Goal: Information Seeking & Learning: Learn about a topic

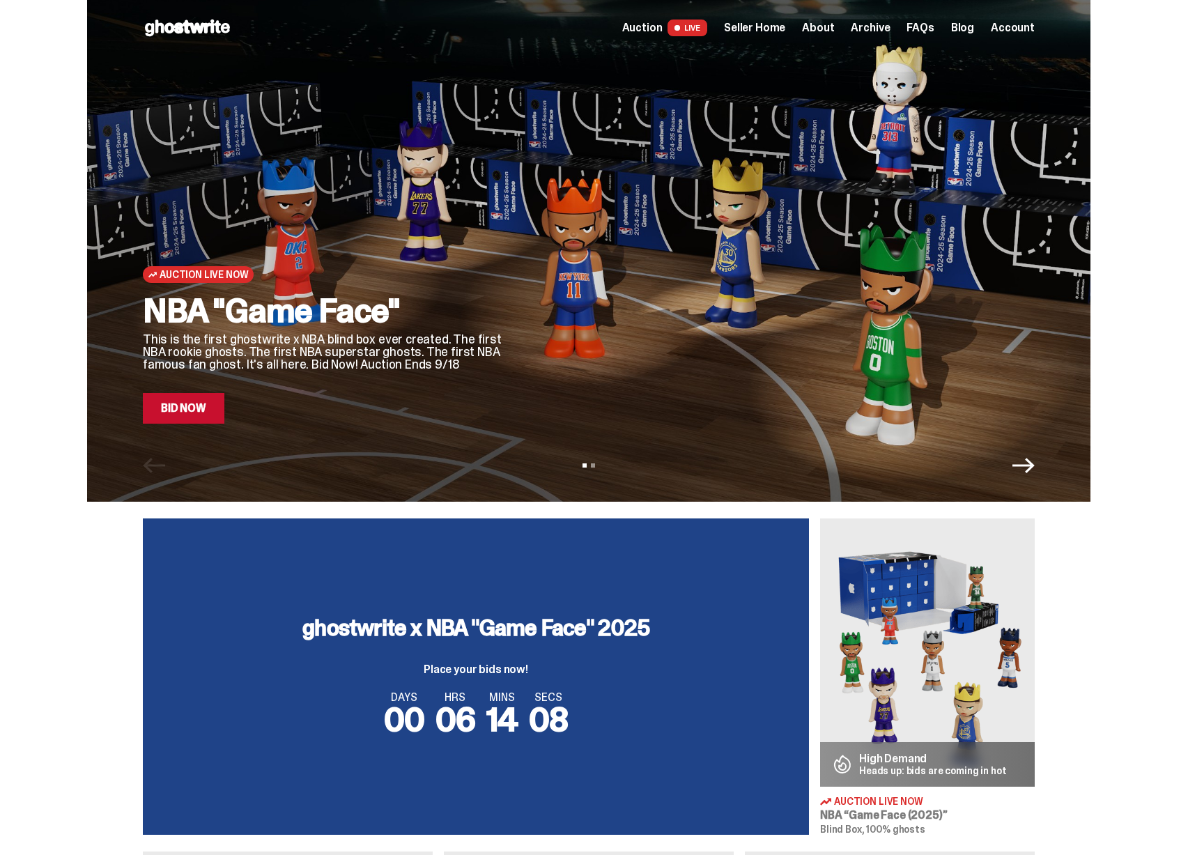
click at [762, 30] on span "Seller Home" at bounding box center [754, 27] width 61 height 11
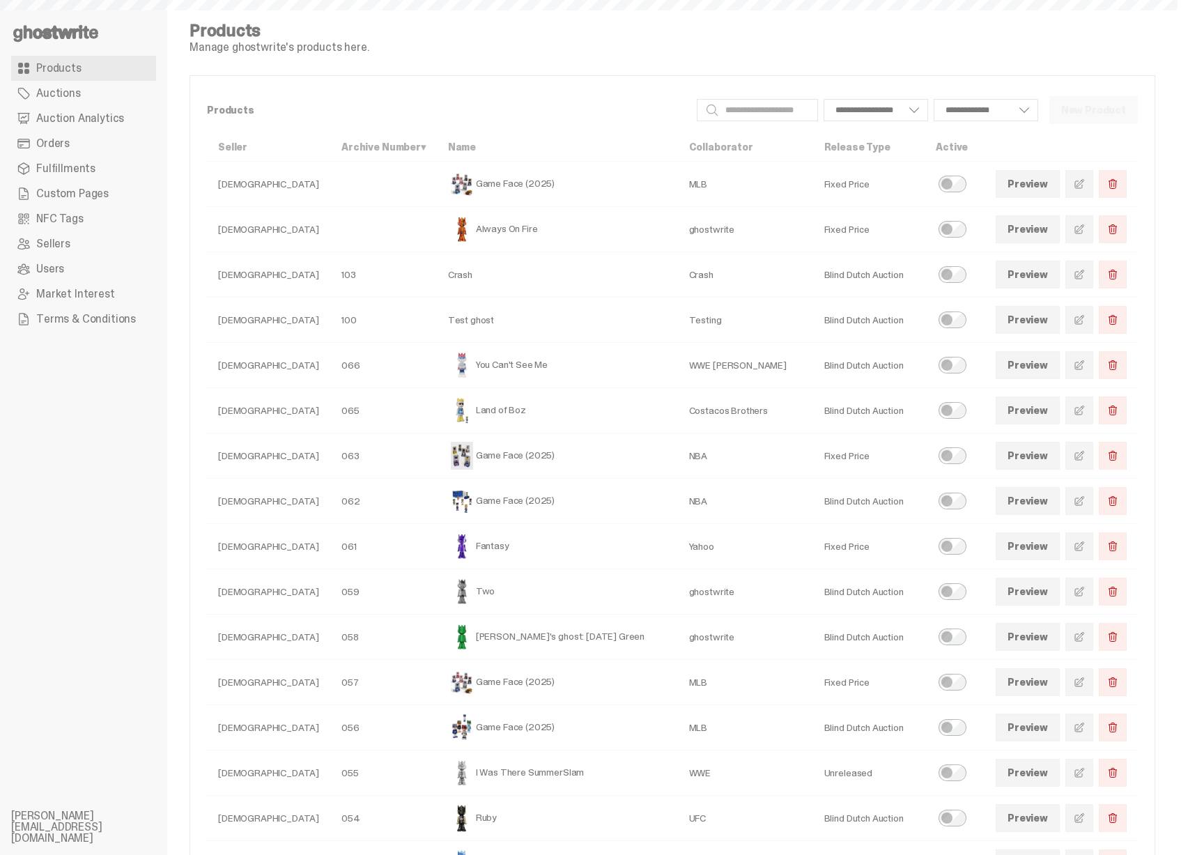
click at [105, 113] on span "Auction Analytics" at bounding box center [80, 118] width 88 height 11
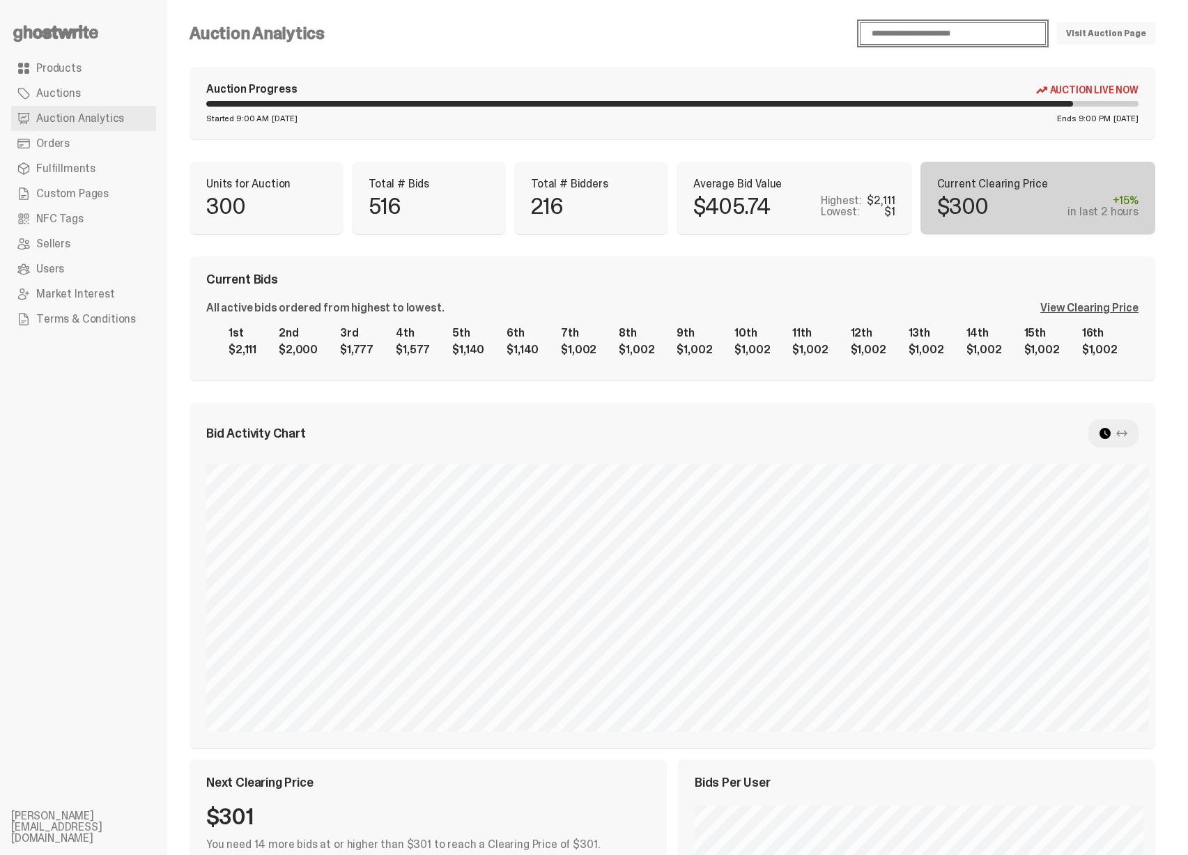
click at [968, 40] on select "**********" at bounding box center [953, 33] width 186 height 22
click at [1117, 311] on div "View Clearing Price" at bounding box center [1090, 308] width 98 height 11
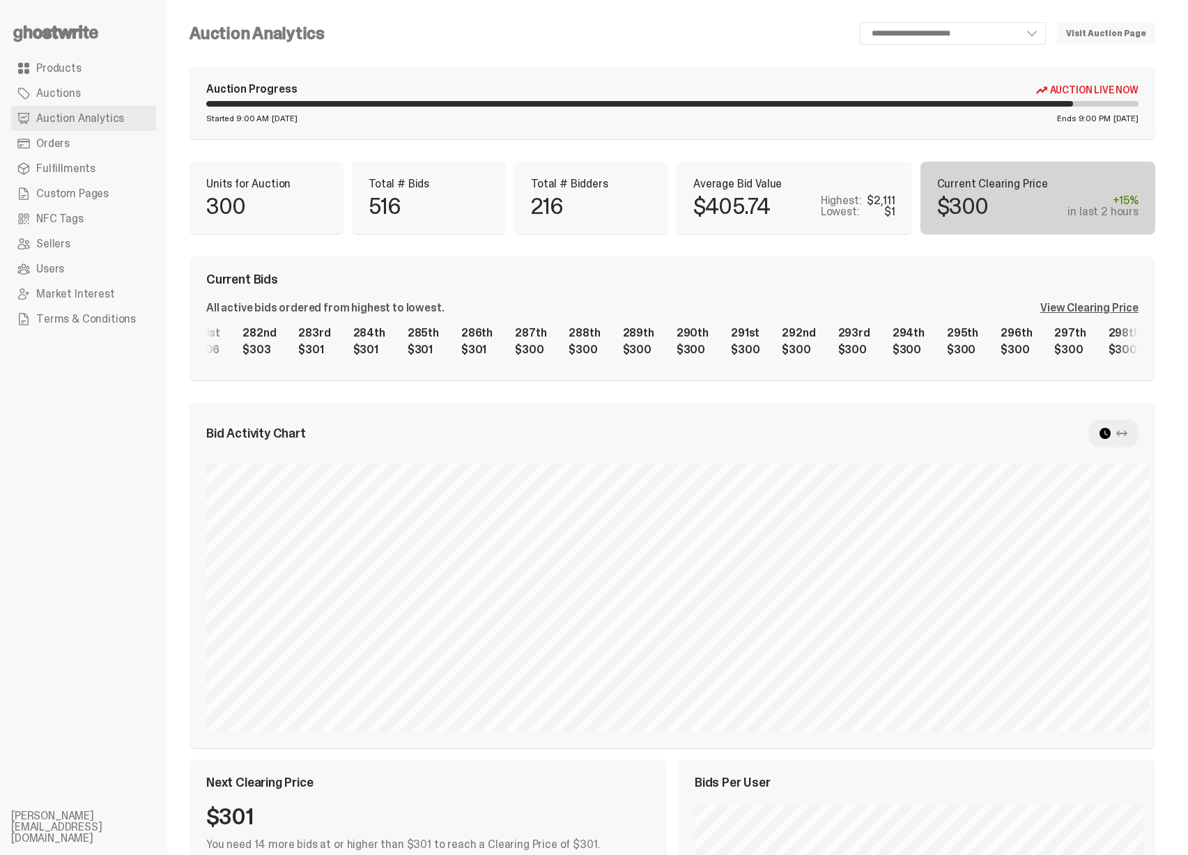
scroll to position [0, 14815]
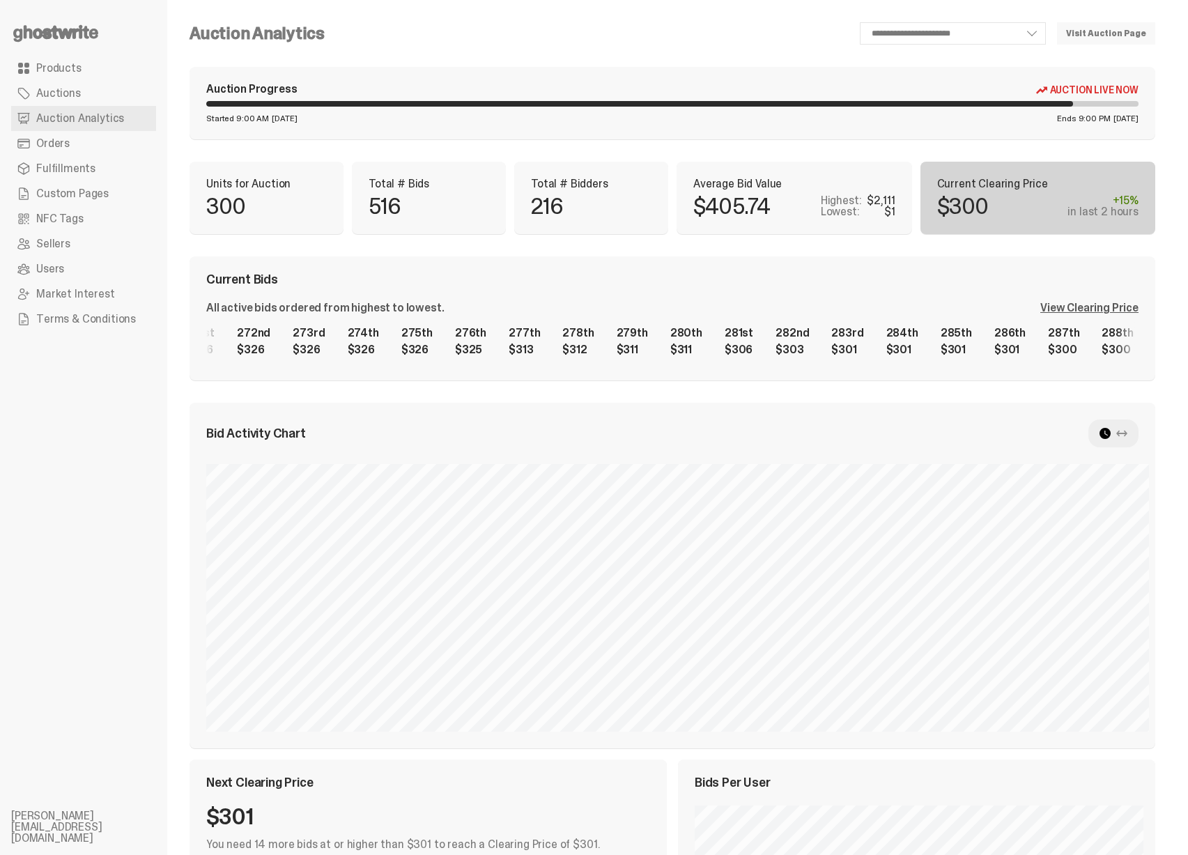
click at [1003, 355] on div "1st $2,111 2nd $2,000 3rd $1,777 4th $1,577 5th $1,140 6th $1,140 7th $1,002 8t…" at bounding box center [672, 341] width 933 height 45
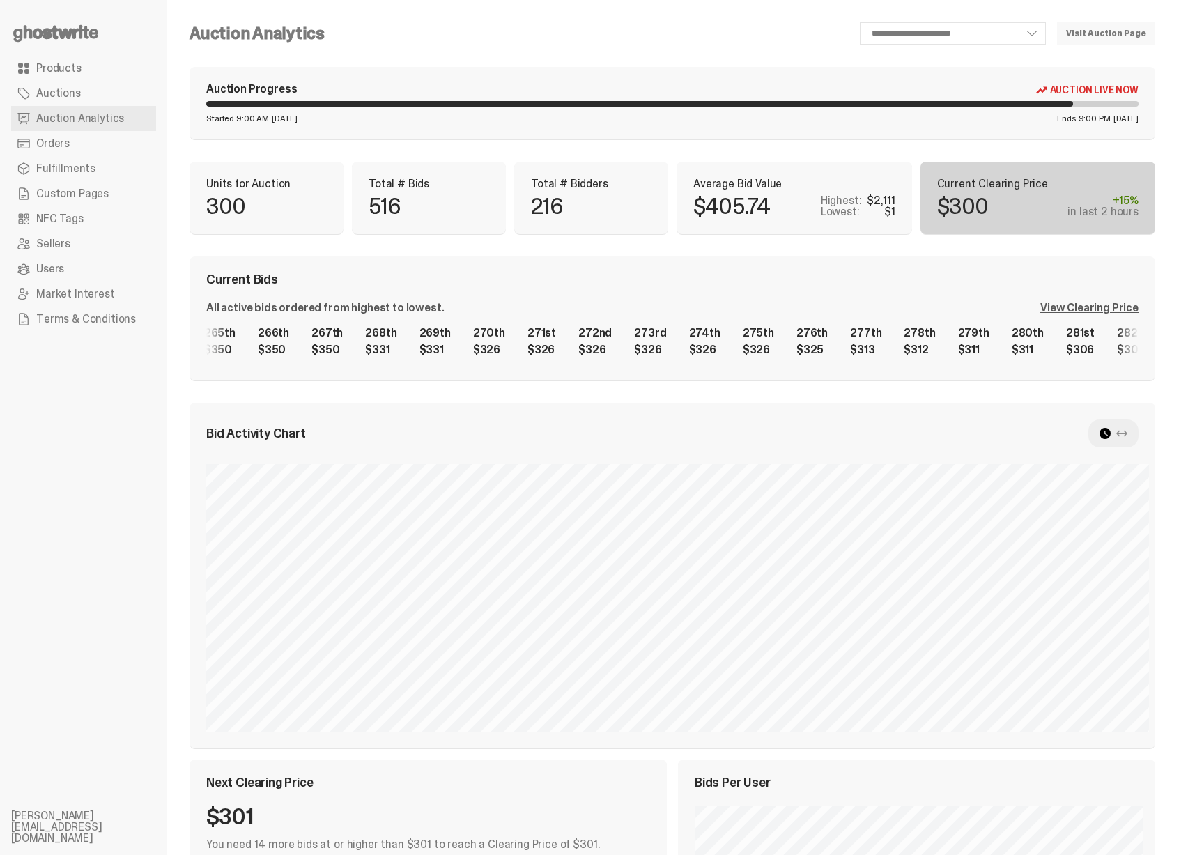
scroll to position [0, 13649]
click at [926, 362] on div "1st $2,111 2nd $2,000 3rd $1,777 4th $1,577 5th $1,140 6th $1,140 7th $1,002 8t…" at bounding box center [672, 341] width 933 height 45
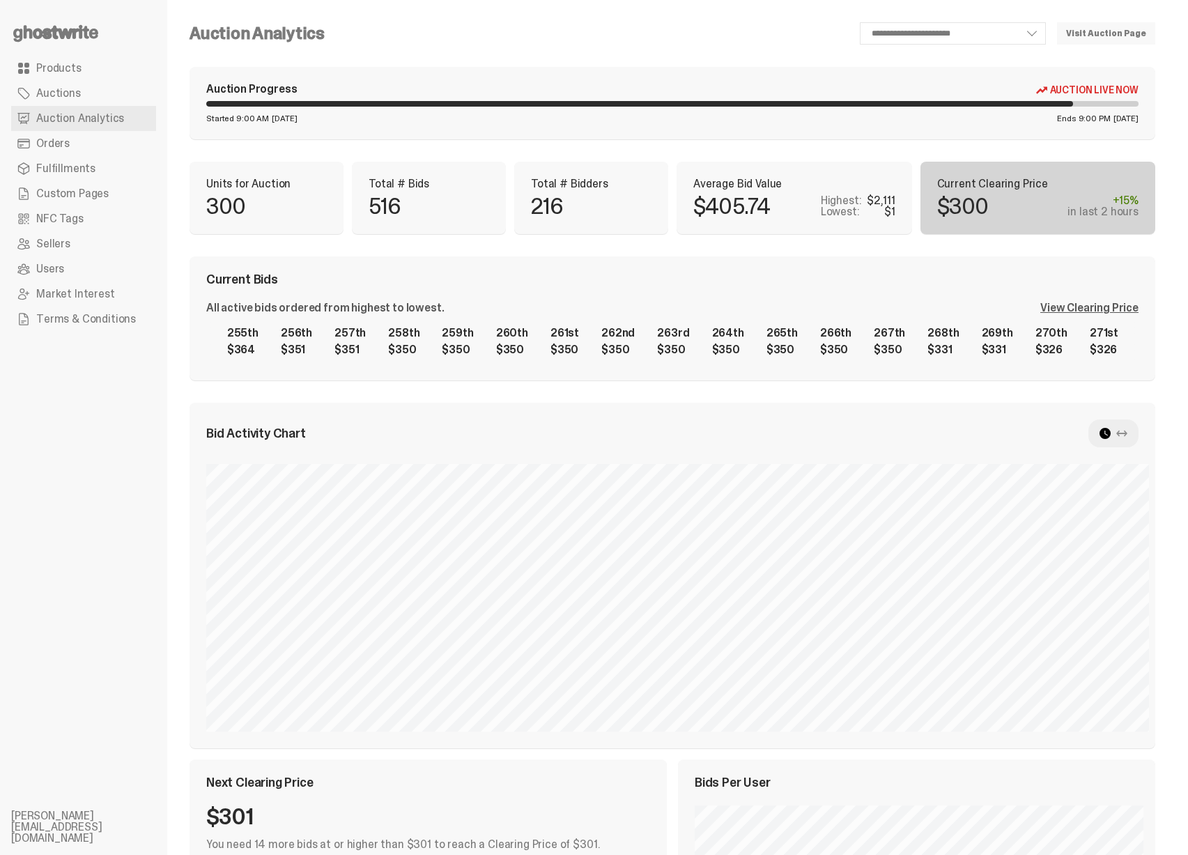
scroll to position [0, 13272]
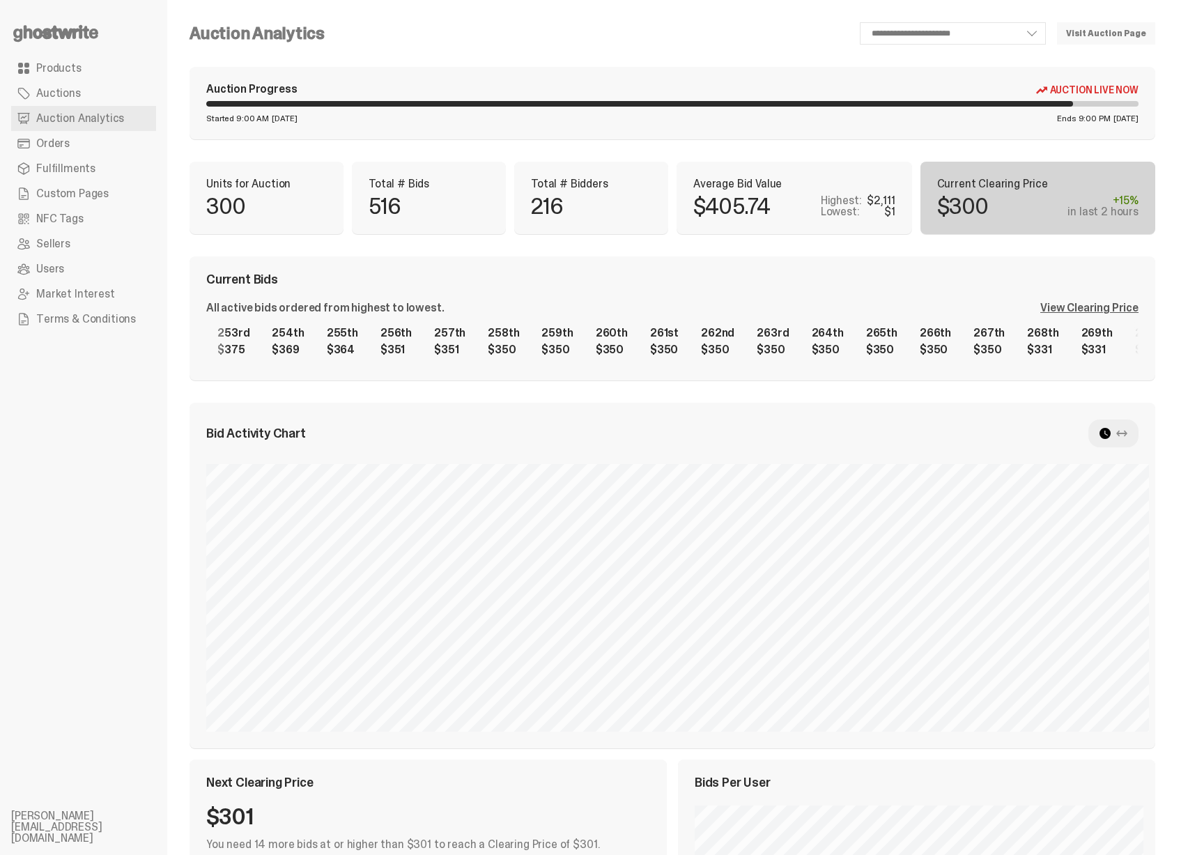
click at [765, 349] on div "1st $2,111 2nd $2,000 3rd $1,777 4th $1,577 5th $1,140 6th $1,140 7th $1,002 8t…" at bounding box center [672, 341] width 933 height 45
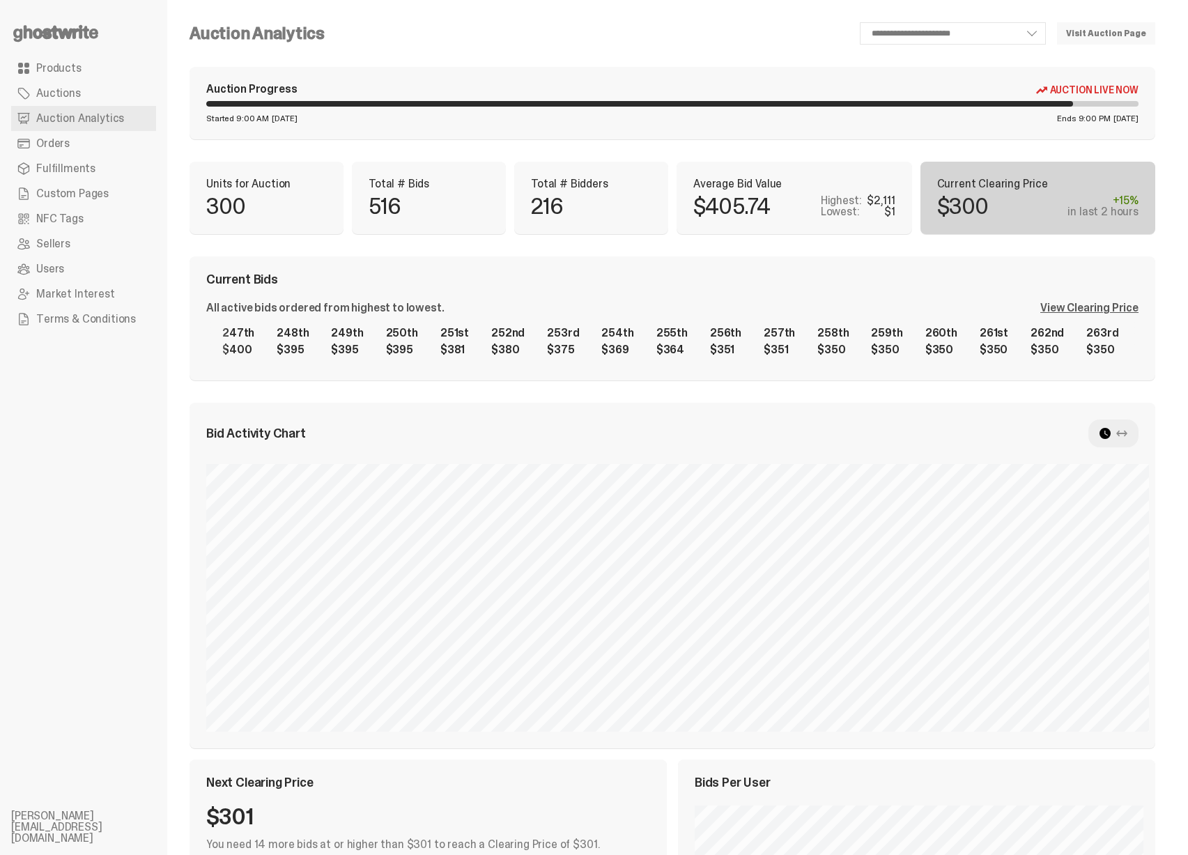
click at [728, 342] on div "1st $2,111 2nd $2,000 3rd $1,777 4th $1,577 5th $1,140 6th $1,140 7th $1,002 8t…" at bounding box center [672, 341] width 933 height 45
click at [699, 353] on div "1st $2,111 2nd $2,000 3rd $1,777 4th $1,577 5th $1,140 6th $1,140 7th $1,002 8t…" at bounding box center [672, 341] width 933 height 45
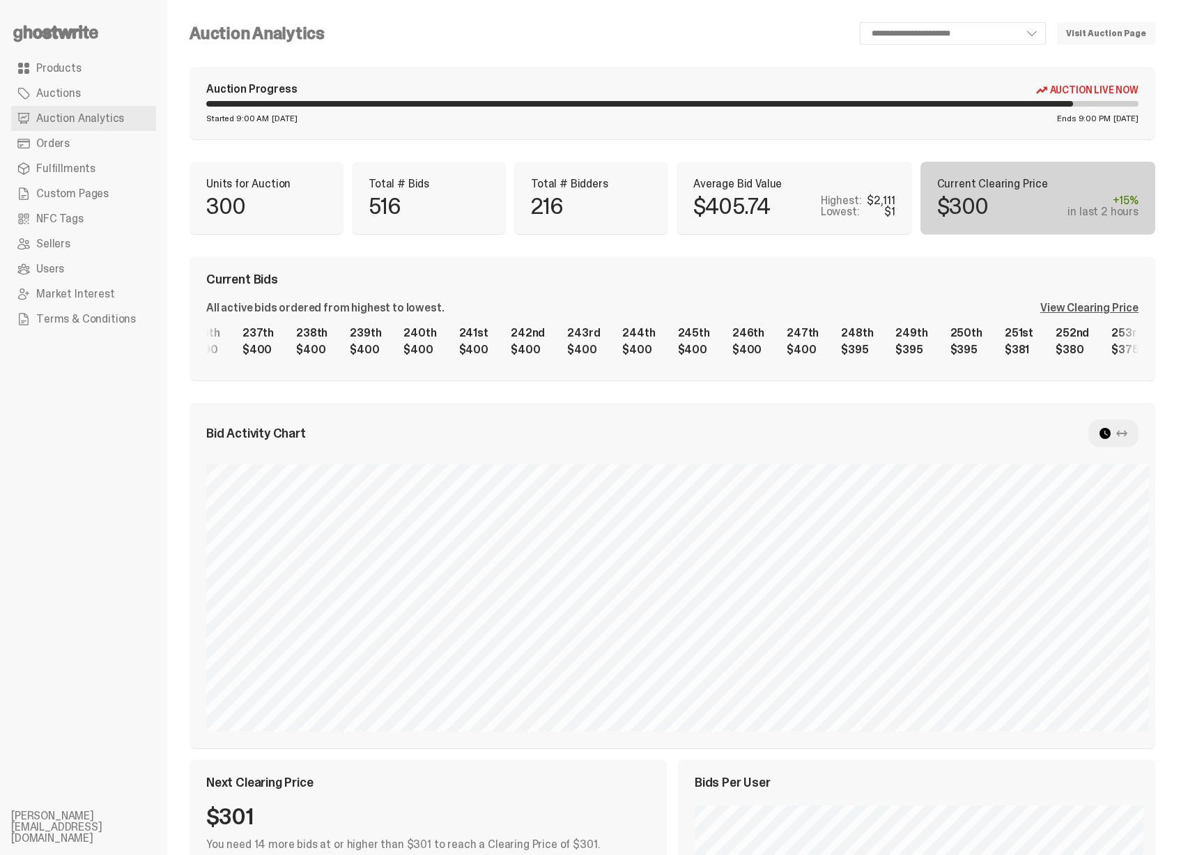
click at [710, 346] on div "1st $2,111 2nd $2,000 3rd $1,777 4th $1,577 5th $1,140 6th $1,140 7th $1,002 8t…" at bounding box center [672, 341] width 933 height 45
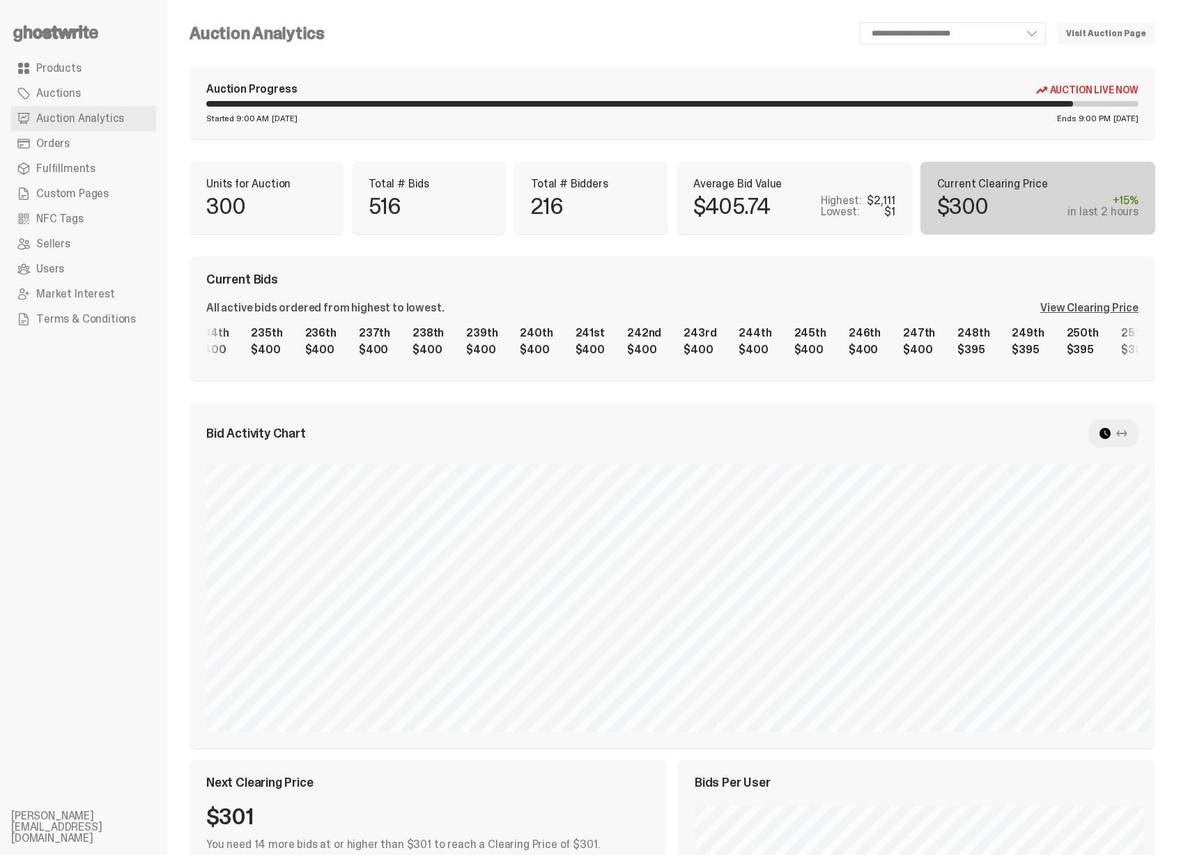
click at [475, 339] on div "1st $2,111 2nd $2,000 3rd $1,777 4th $1,577 5th $1,140 6th $1,140 7th $1,002 8t…" at bounding box center [672, 341] width 933 height 45
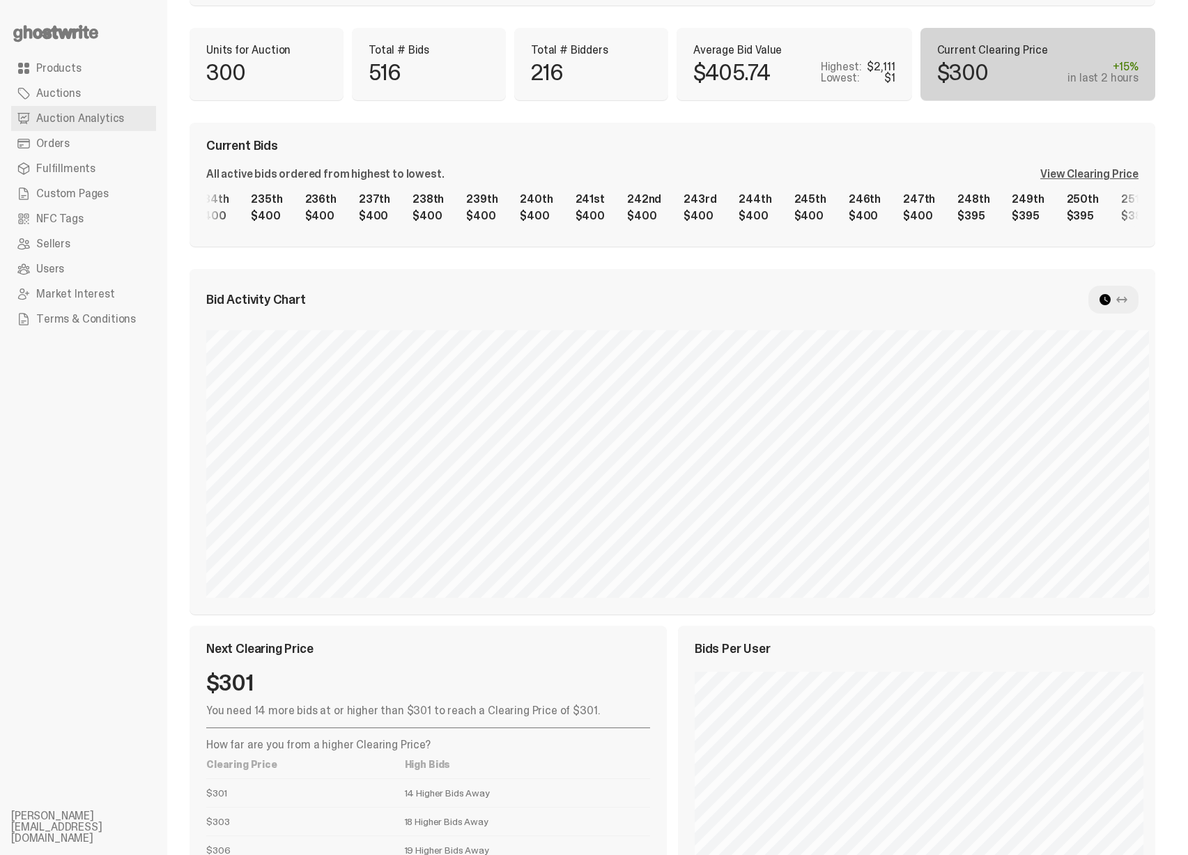
scroll to position [128, 0]
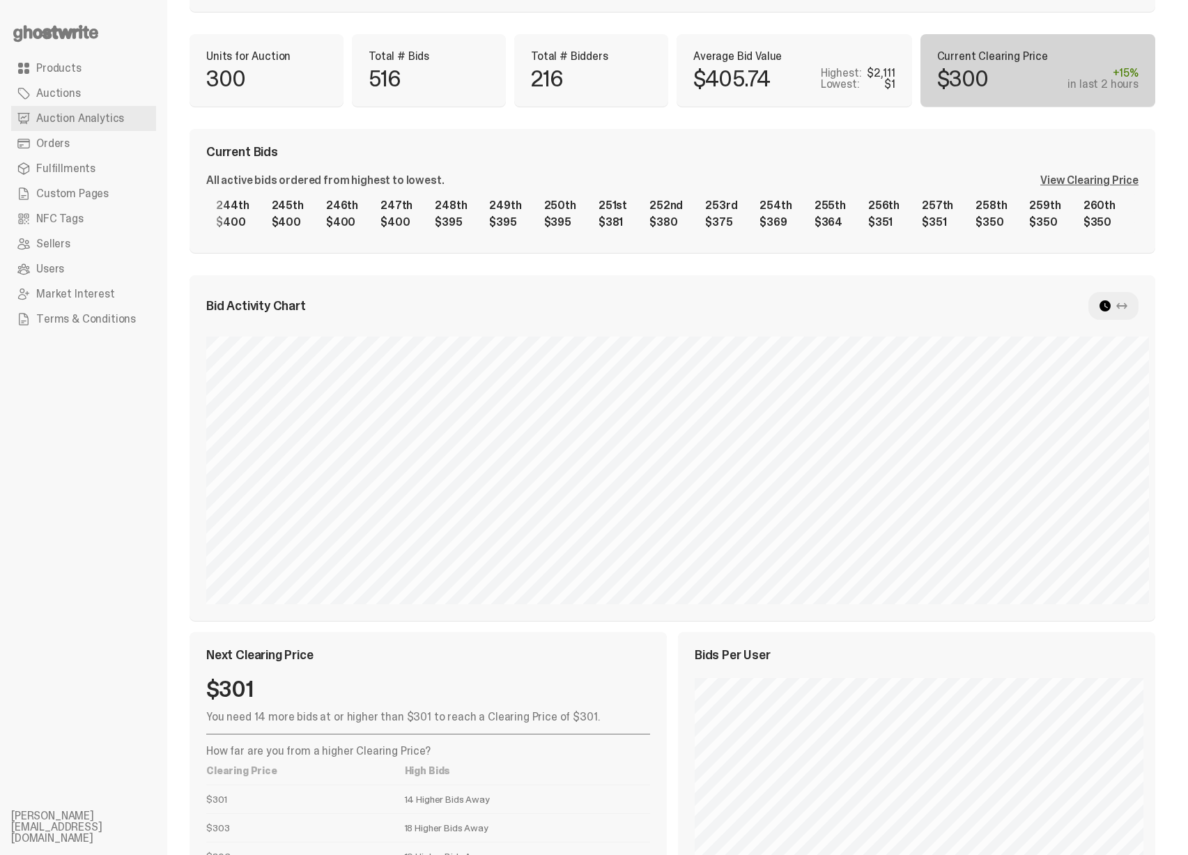
click at [409, 199] on div "1st $2,111 2nd $2,000 3rd $1,777 4th $1,577 5th $1,140 6th $1,140 7th $1,002 8t…" at bounding box center [672, 214] width 933 height 45
click at [767, 228] on div "1st $2,111 2nd $2,000 3rd $1,777 4th $1,577 5th $1,140 6th $1,140 7th $1,002 8t…" at bounding box center [672, 214] width 933 height 45
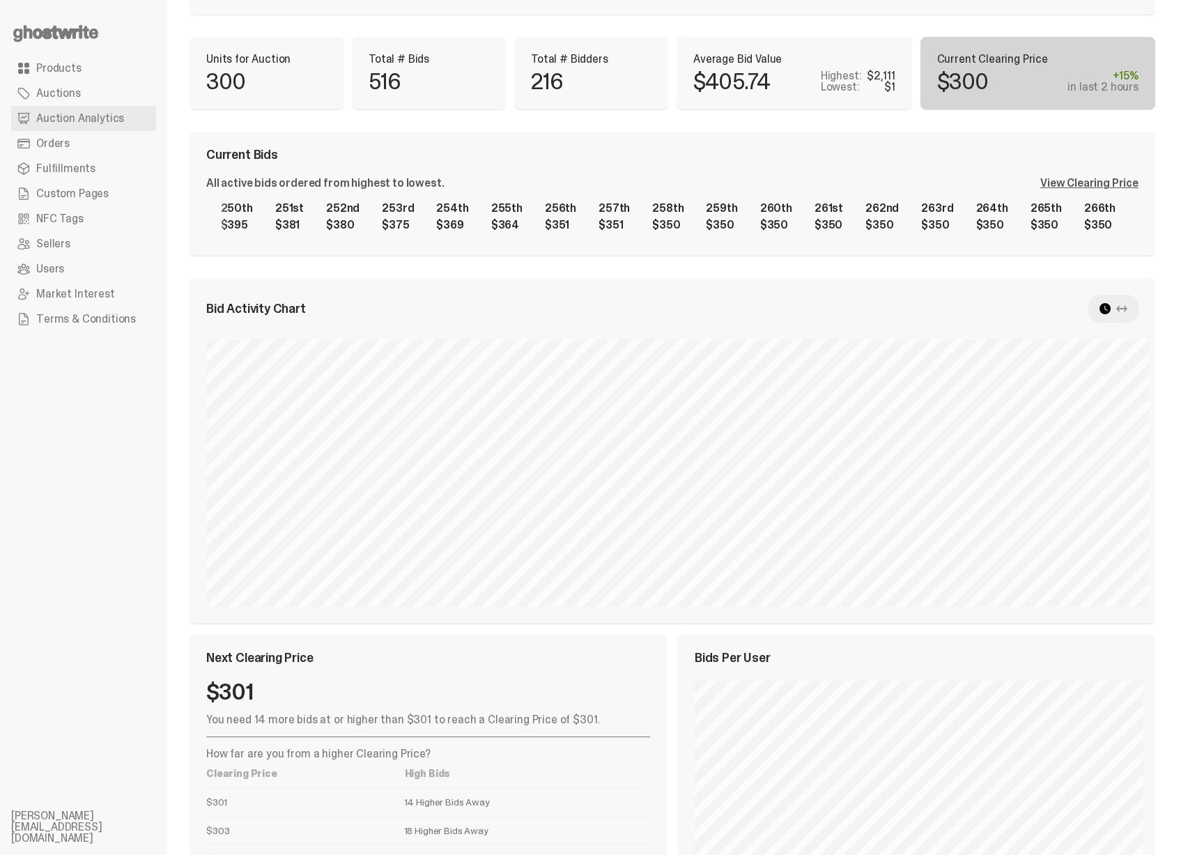
click at [1080, 184] on div "View Clearing Price" at bounding box center [1090, 183] width 98 height 11
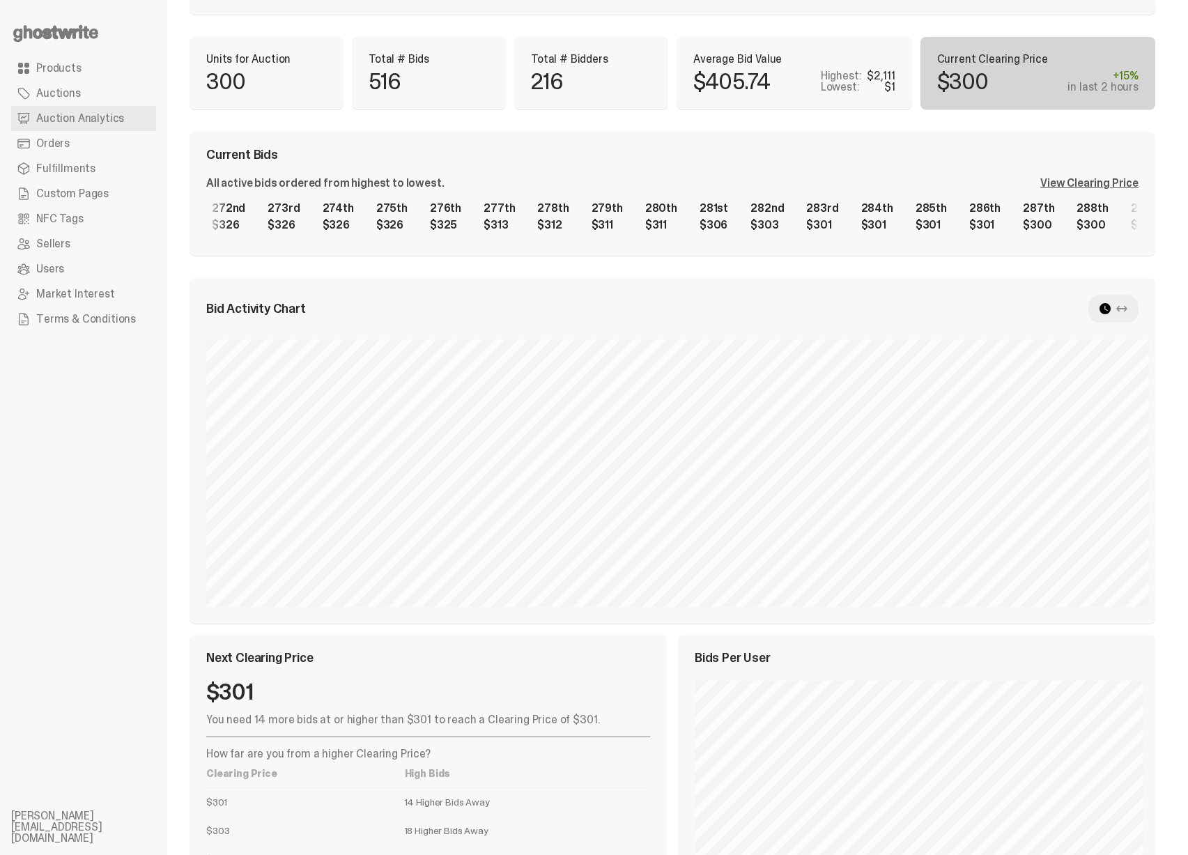
scroll to position [0, 14263]
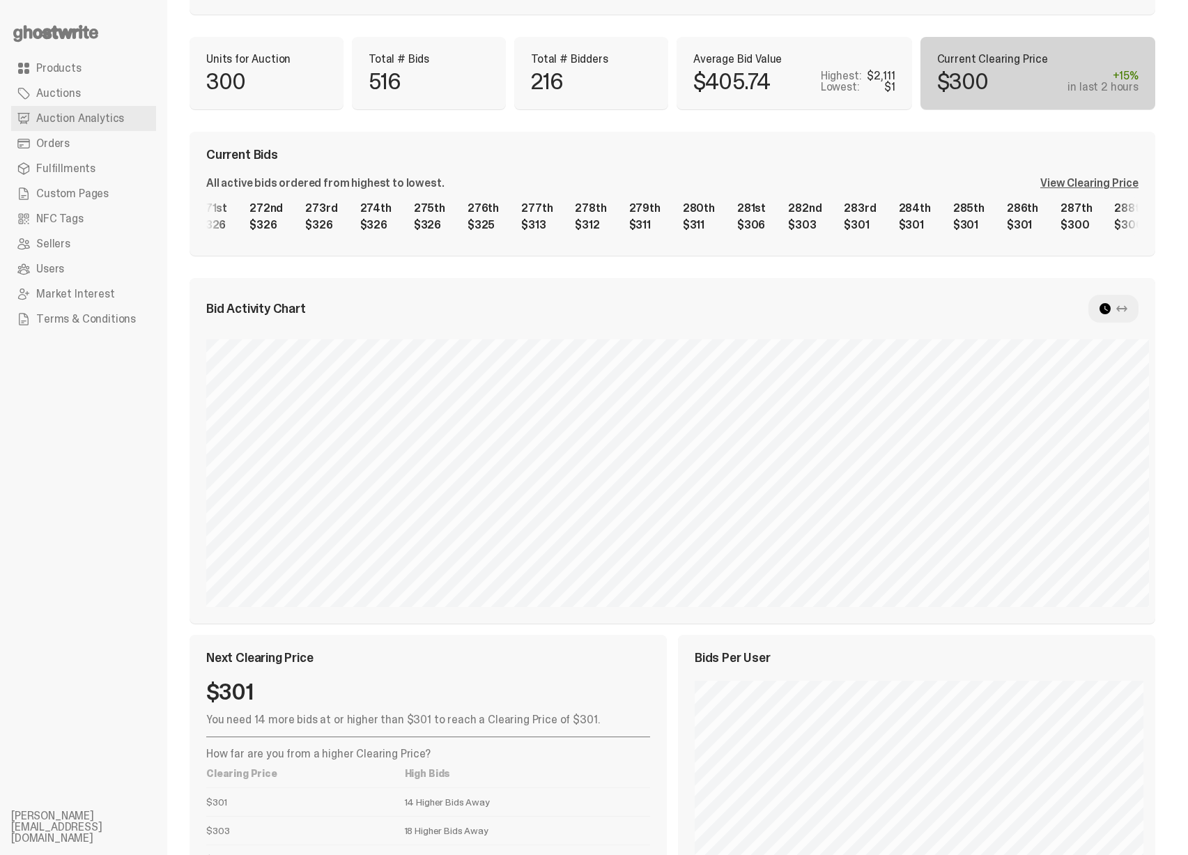
click at [880, 239] on div "1st $2,111 2nd $2,000 3rd $1,777 4th $1,577 5th $1,140 6th $1,140 7th $1,002 8t…" at bounding box center [672, 216] width 933 height 45
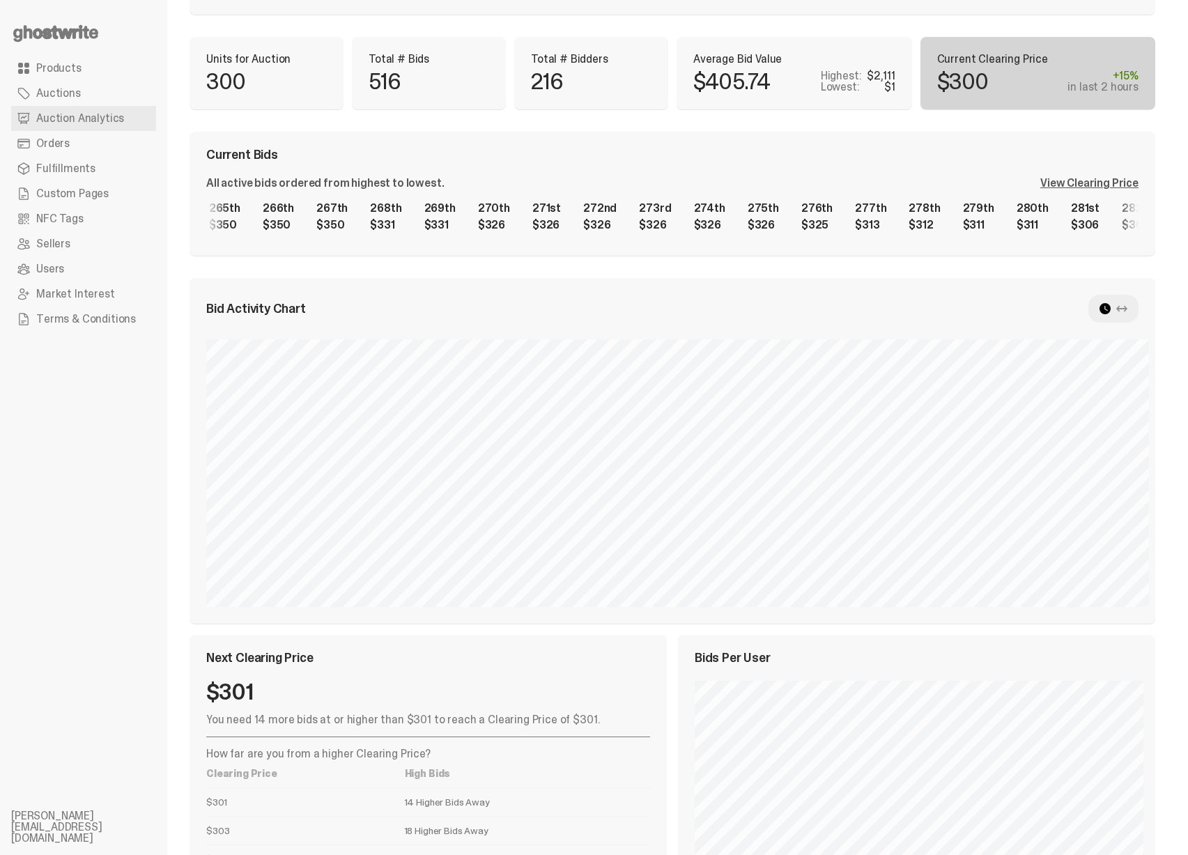
click at [732, 221] on div "1st $2,111 2nd $2,000 3rd $1,777 4th $1,577 5th $1,140 6th $1,140 7th $1,002 8t…" at bounding box center [672, 216] width 933 height 45
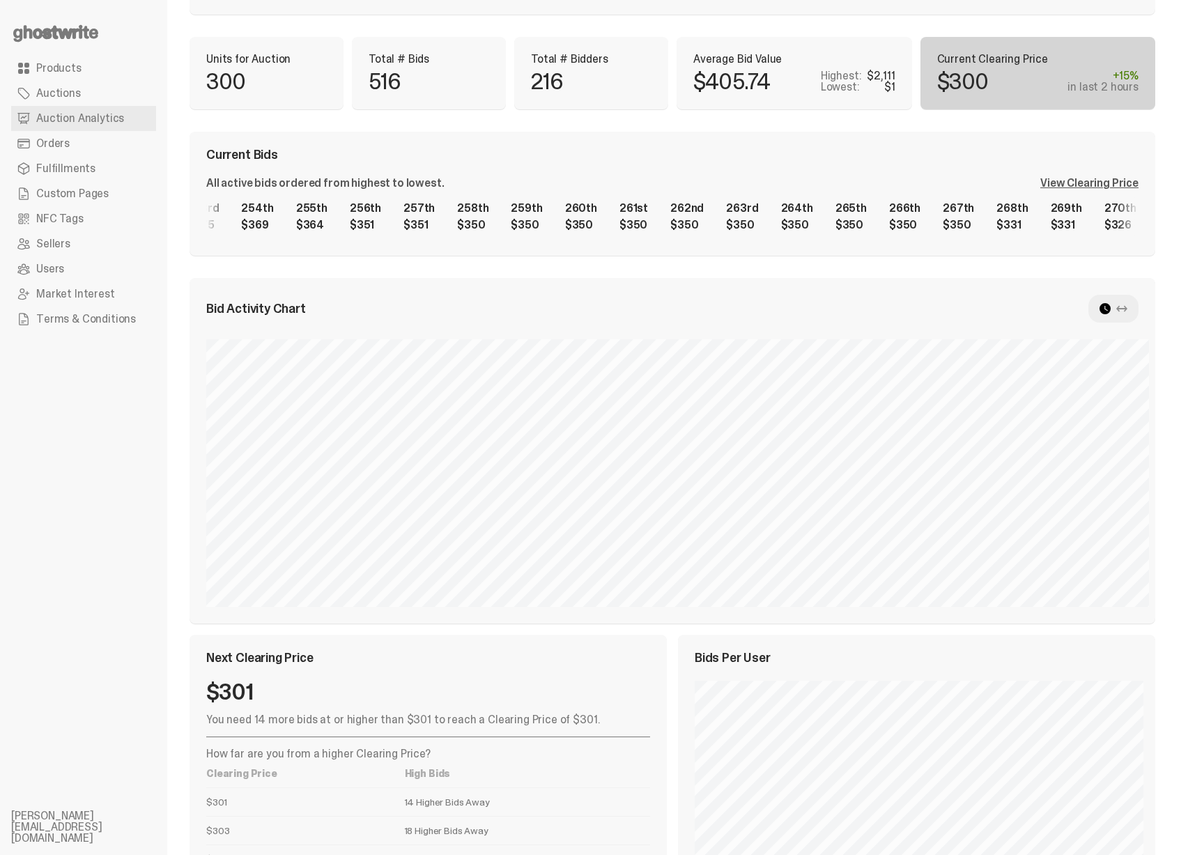
click at [765, 206] on div "1st $2,111 2nd $2,000 3rd $1,777 4th $1,577 5th $1,140 6th $1,140 7th $1,002 8t…" at bounding box center [672, 216] width 933 height 45
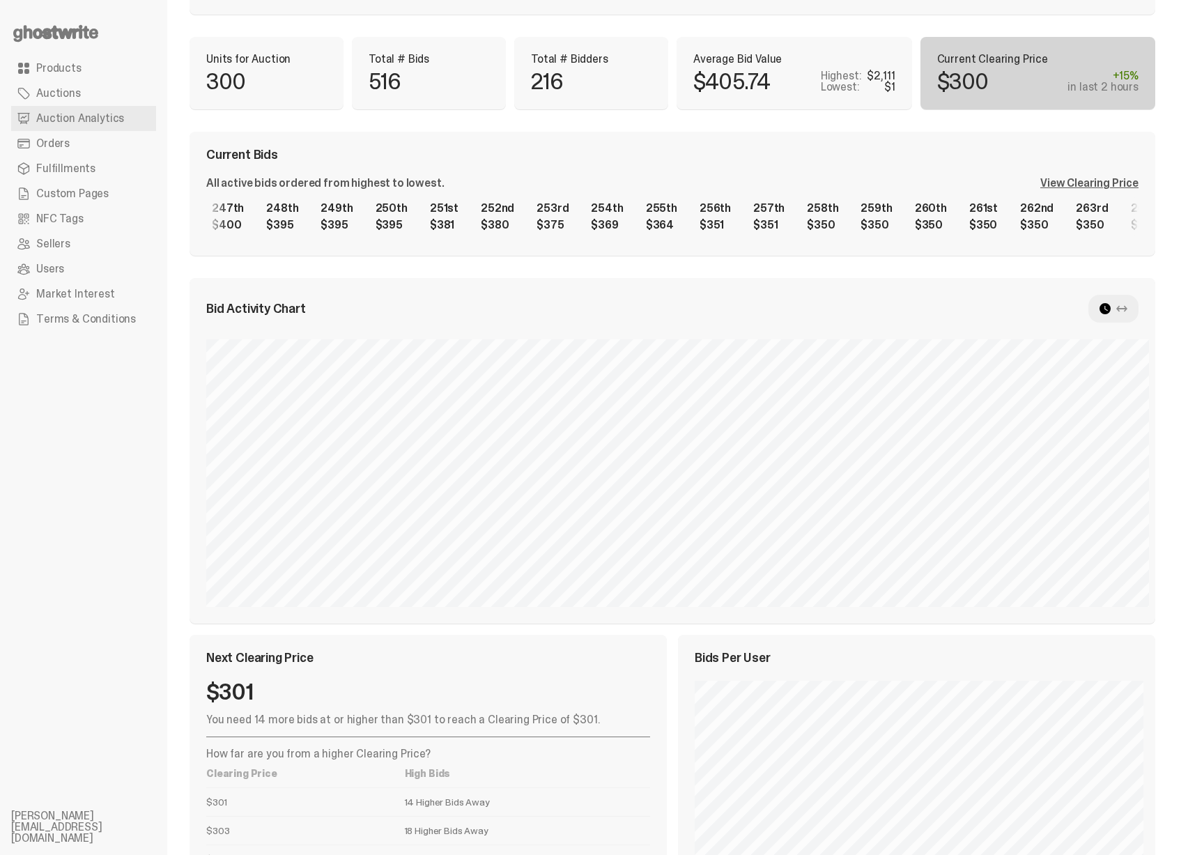
click at [740, 201] on div "1st $2,111 2nd $2,000 3rd $1,777 4th $1,577 5th $1,140 6th $1,140 7th $1,002 8t…" at bounding box center [672, 216] width 933 height 45
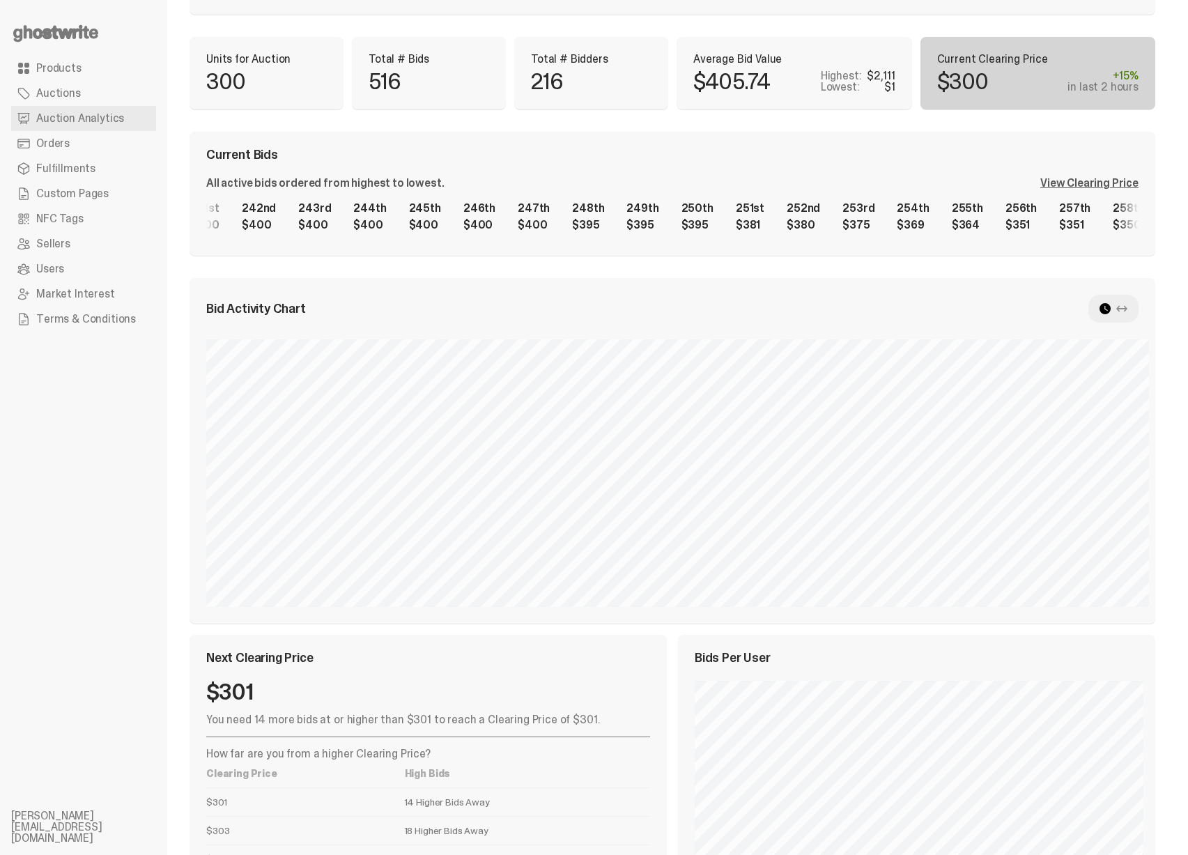
click at [731, 215] on div "1st $2,111 2nd $2,000 3rd $1,777 4th $1,577 5th $1,140 6th $1,140 7th $1,002 8t…" at bounding box center [672, 216] width 933 height 45
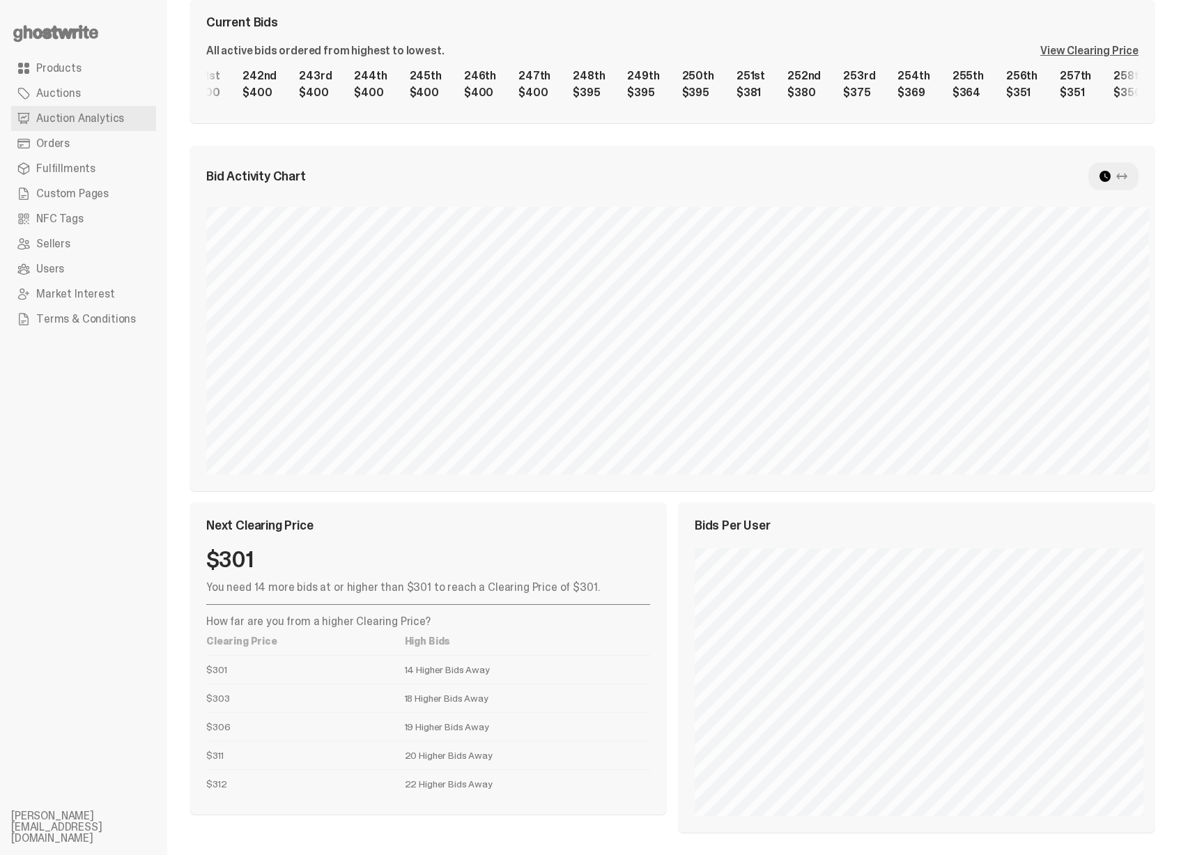
scroll to position [0, 0]
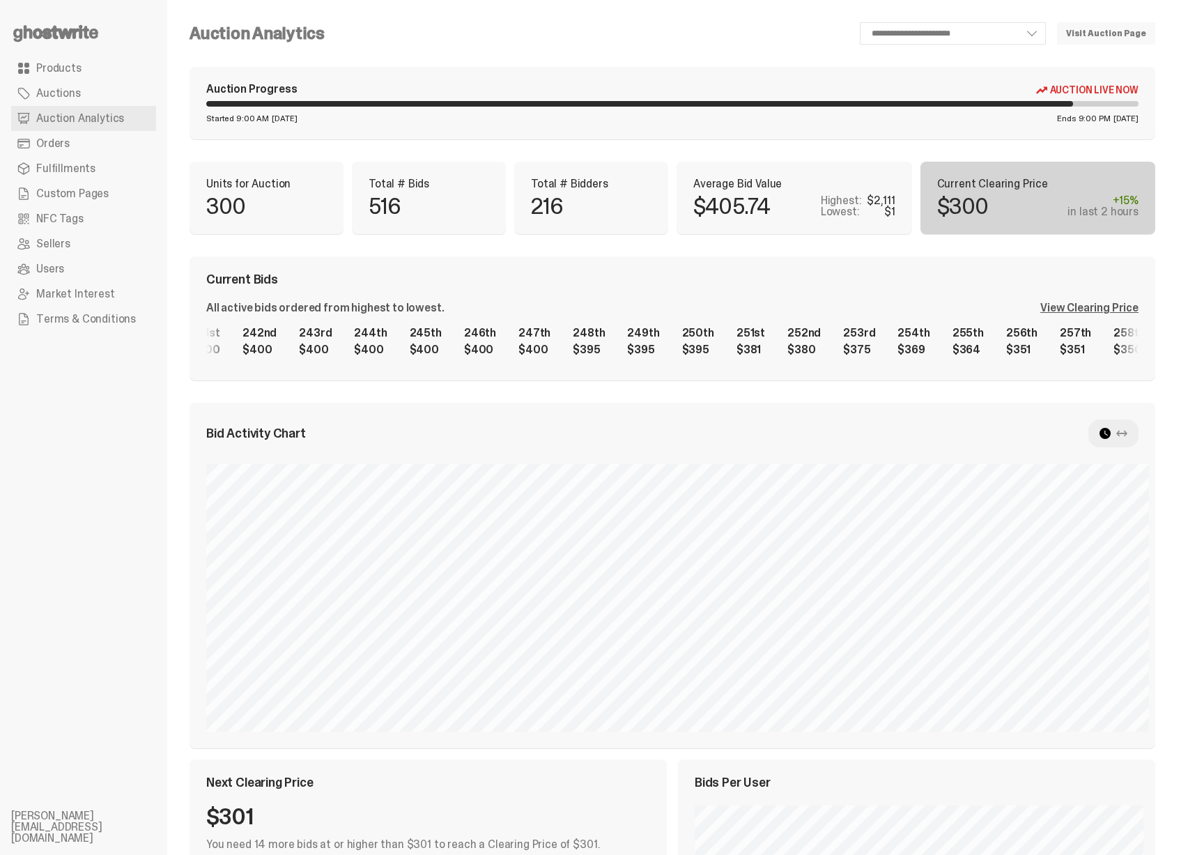
click at [627, 275] on div "Current Bids" at bounding box center [672, 279] width 933 height 13
click at [1128, 307] on div "View Clearing Price" at bounding box center [1090, 308] width 98 height 11
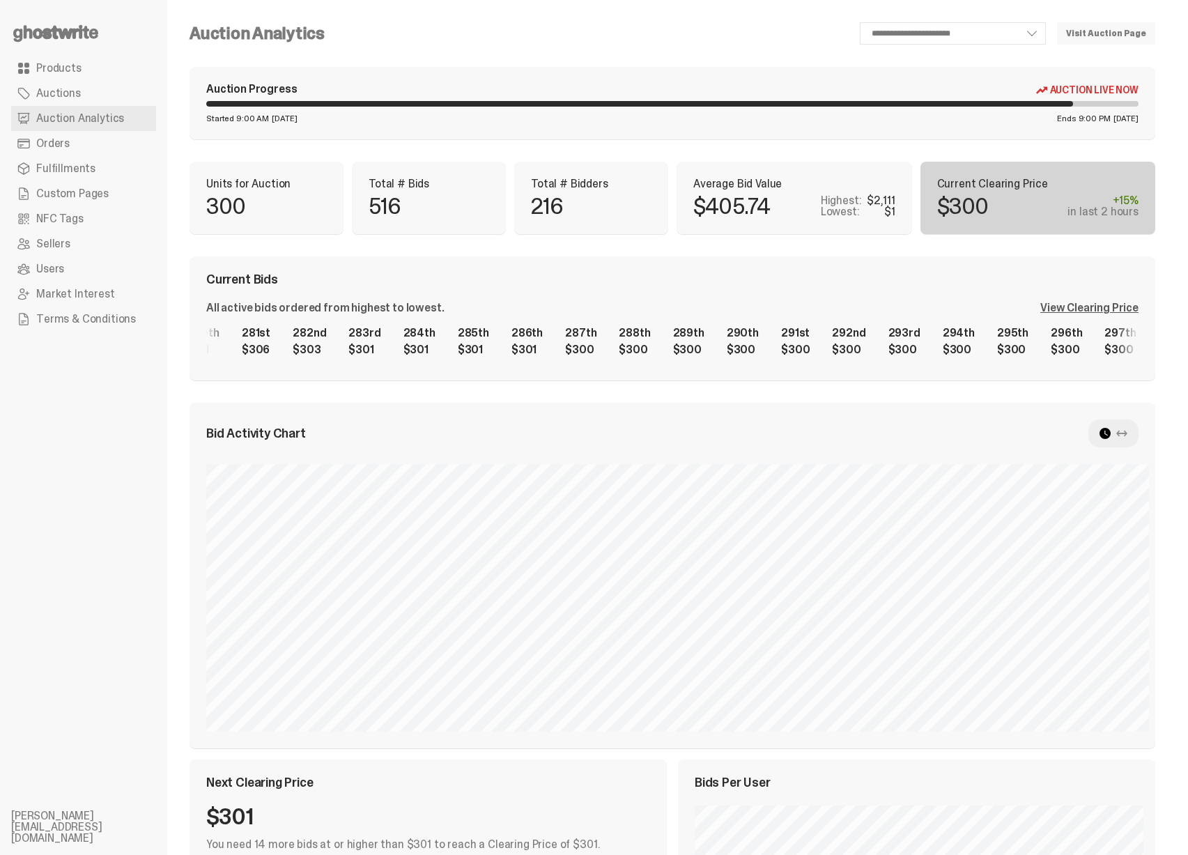
scroll to position [0, 14815]
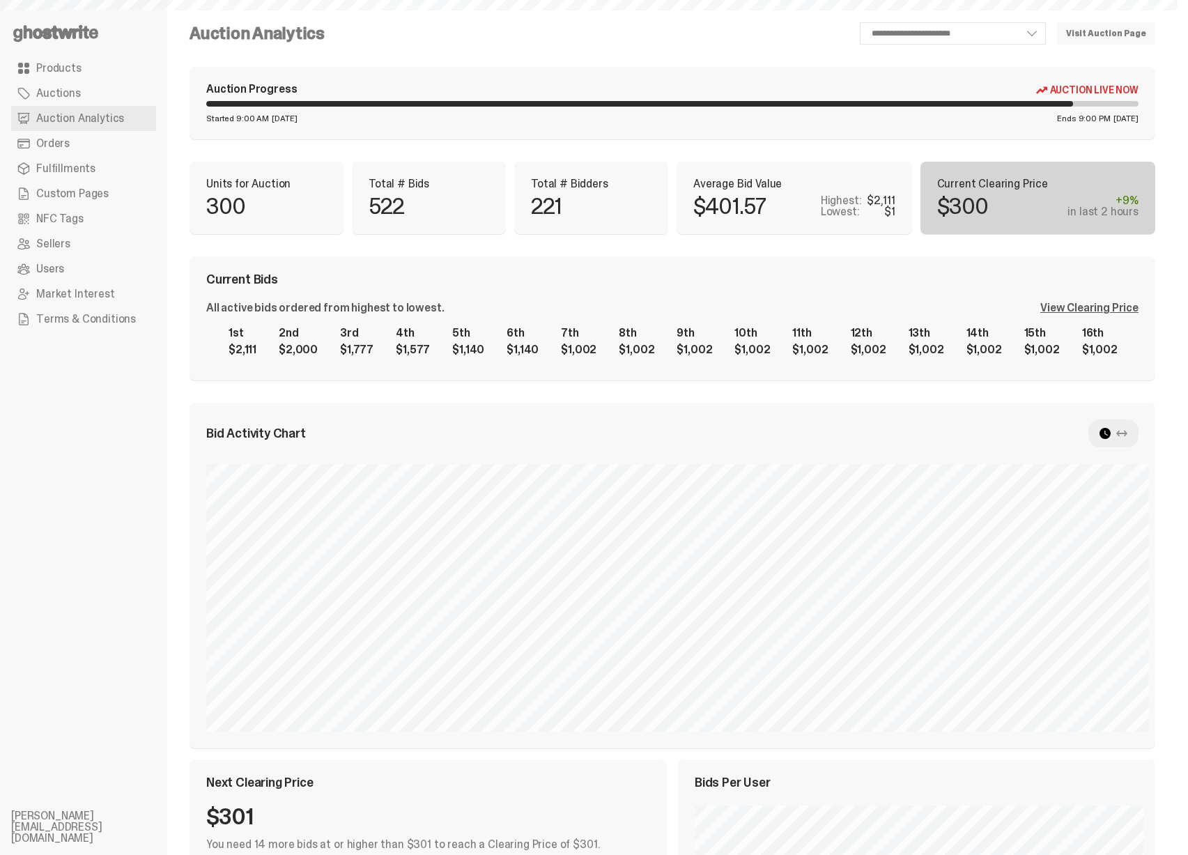
scroll to position [239, 0]
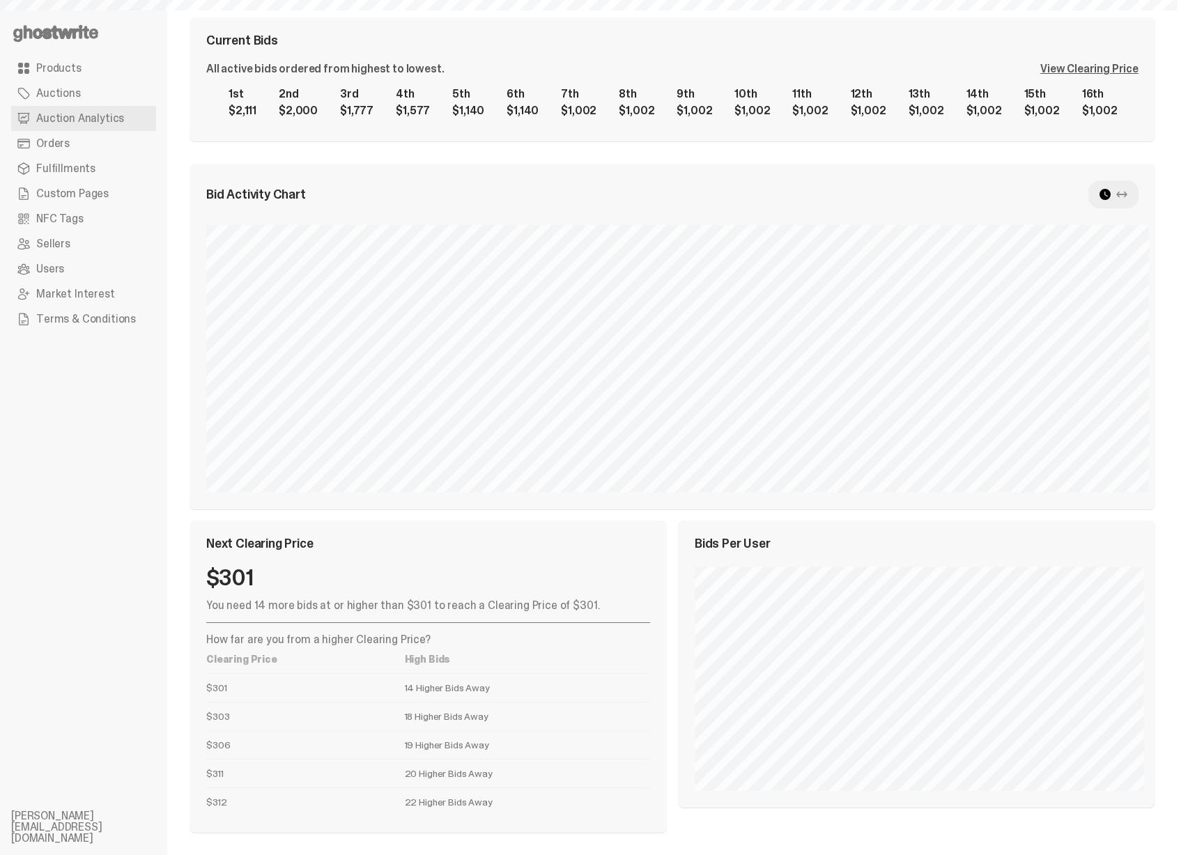
select select "**"
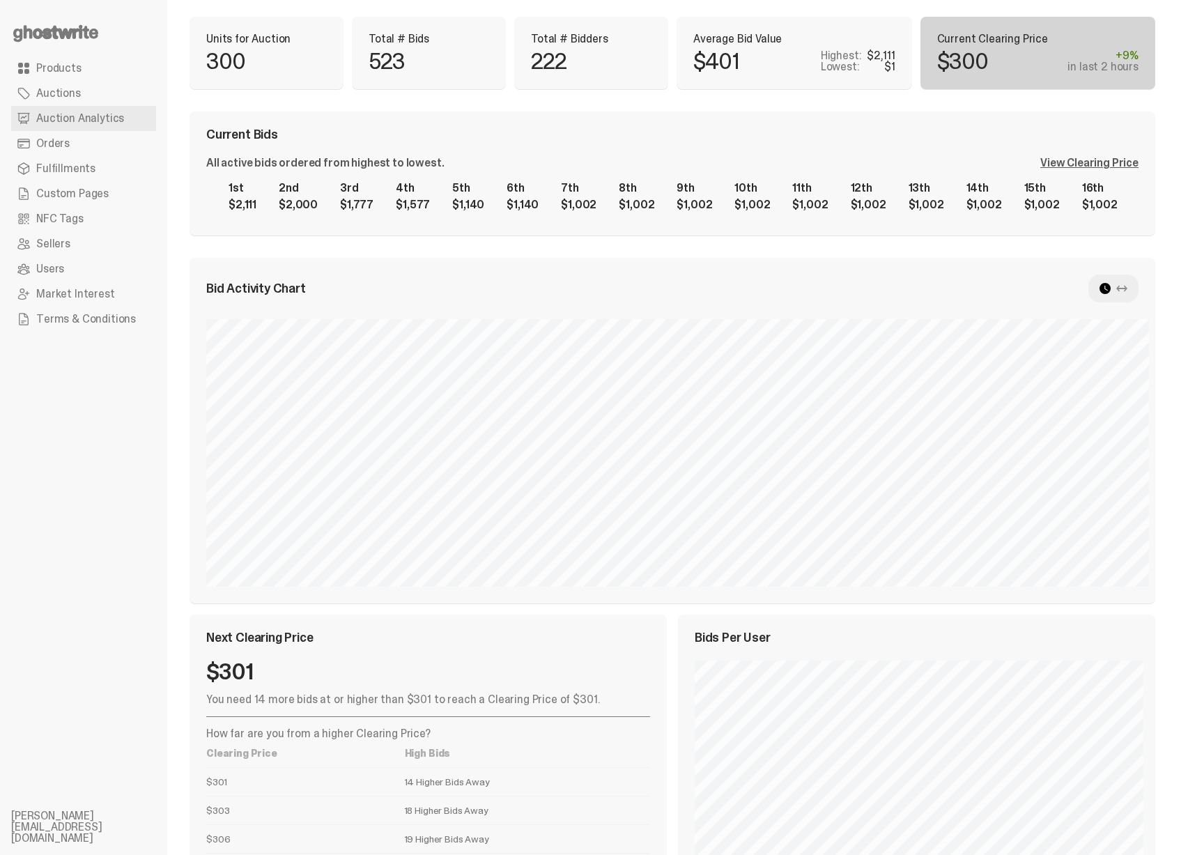
scroll to position [0, 0]
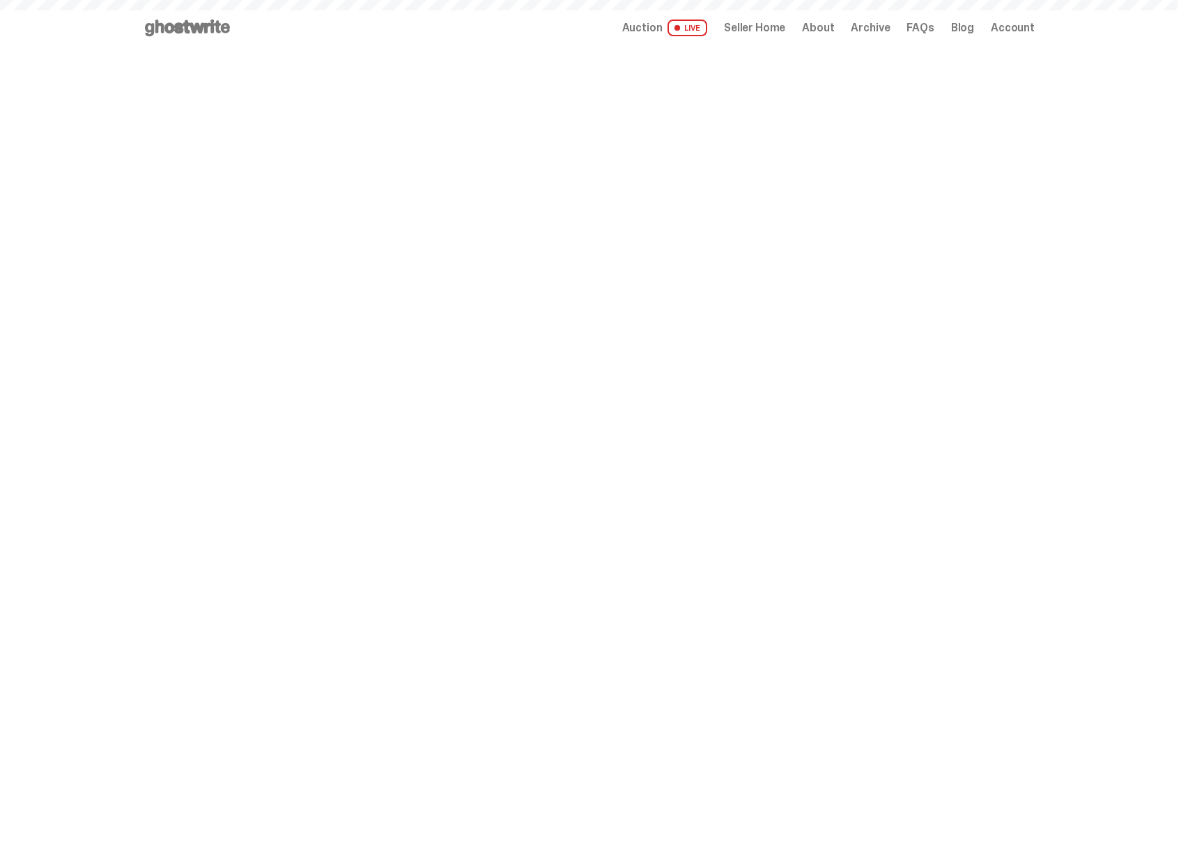
click at [758, 29] on span "Seller Home" at bounding box center [754, 27] width 61 height 11
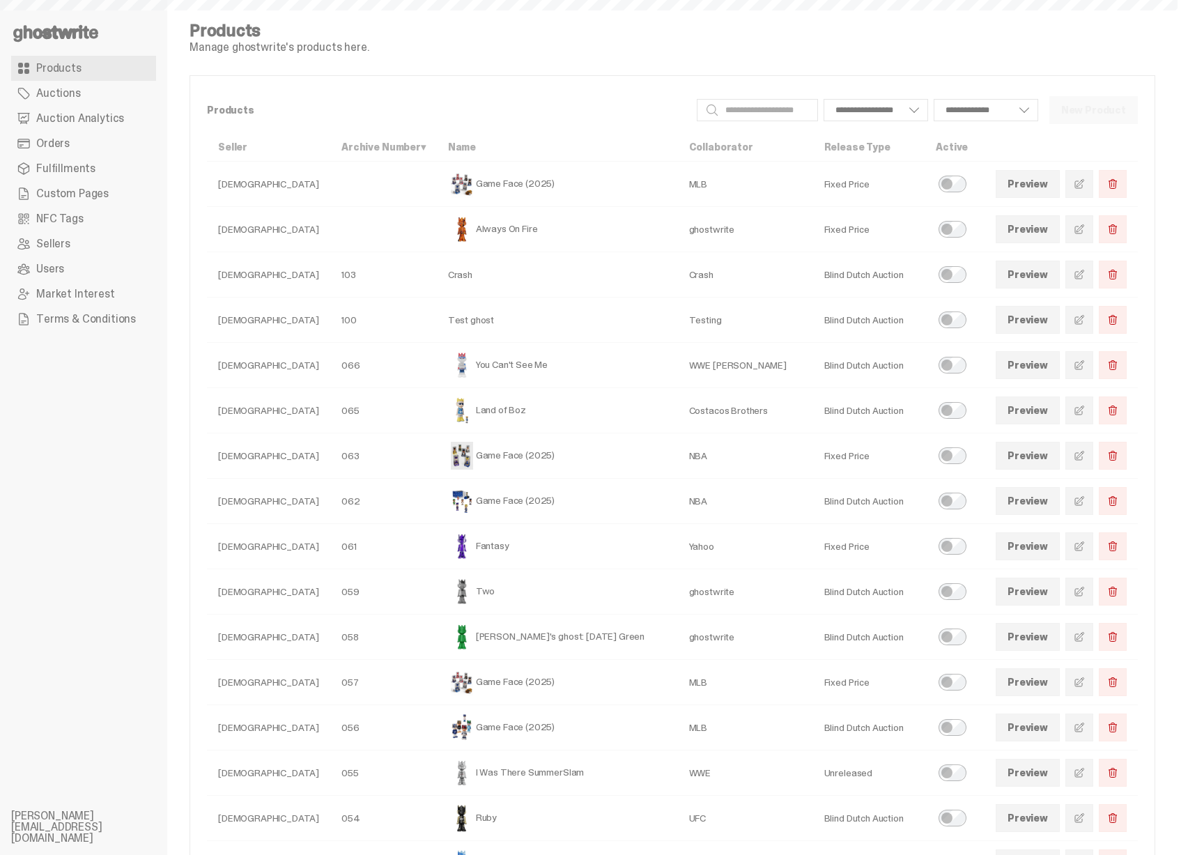
click at [110, 122] on span "Auction Analytics" at bounding box center [80, 118] width 88 height 11
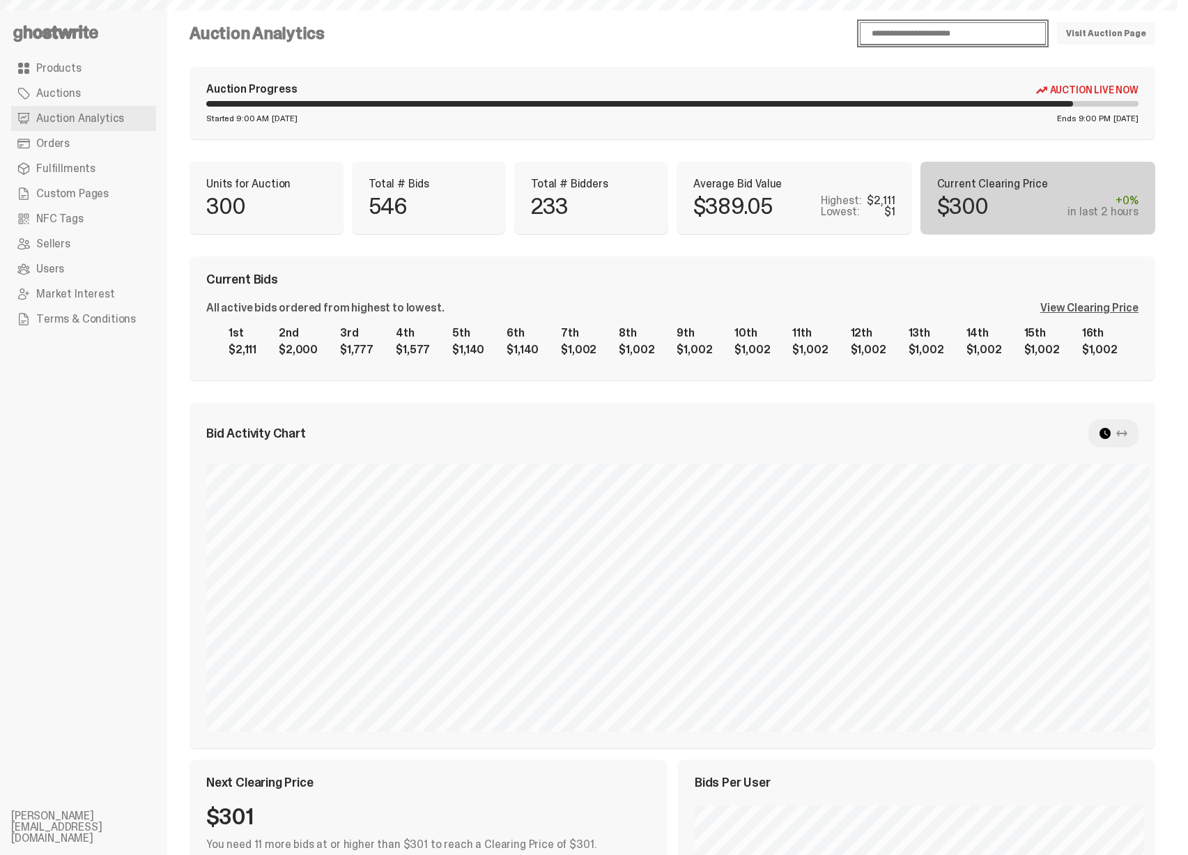
click at [913, 31] on select "**********" at bounding box center [953, 33] width 186 height 22
click at [1062, 309] on div "View Clearing Price" at bounding box center [1090, 308] width 98 height 11
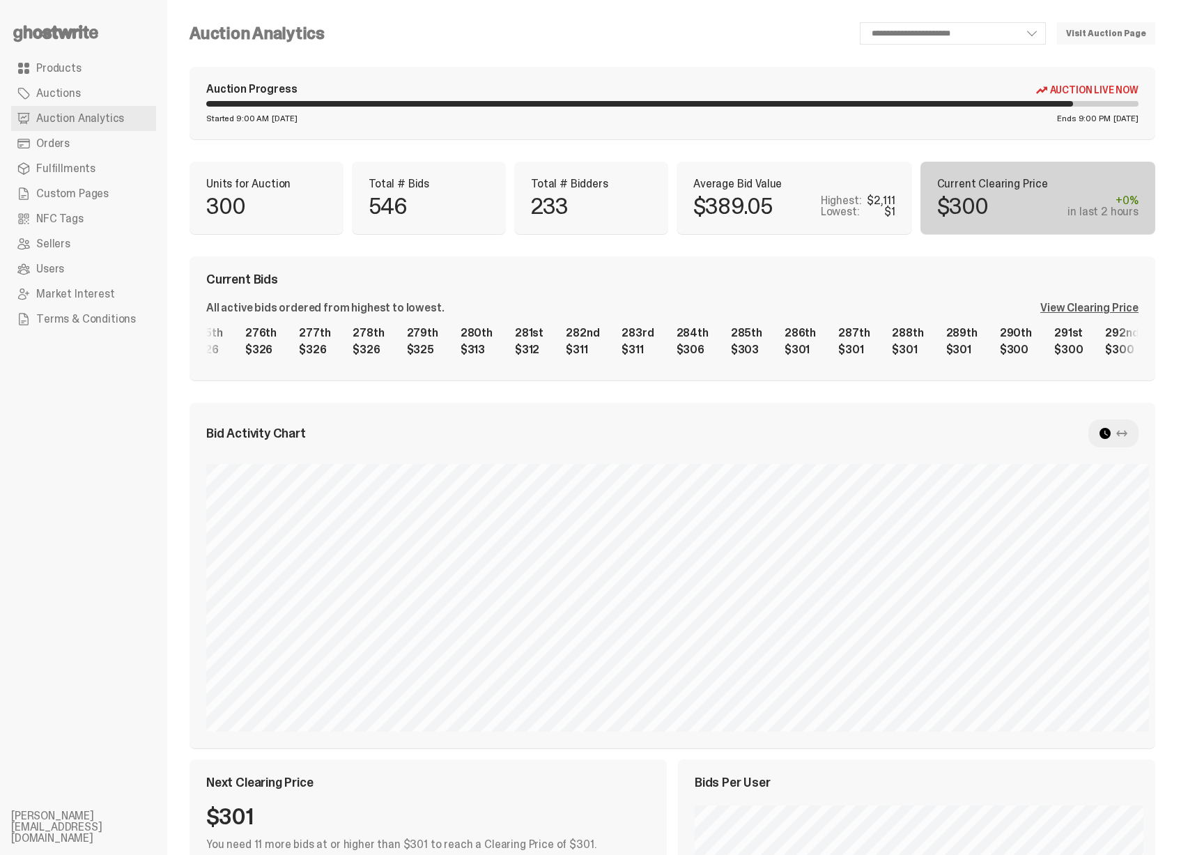
scroll to position [0, 14467]
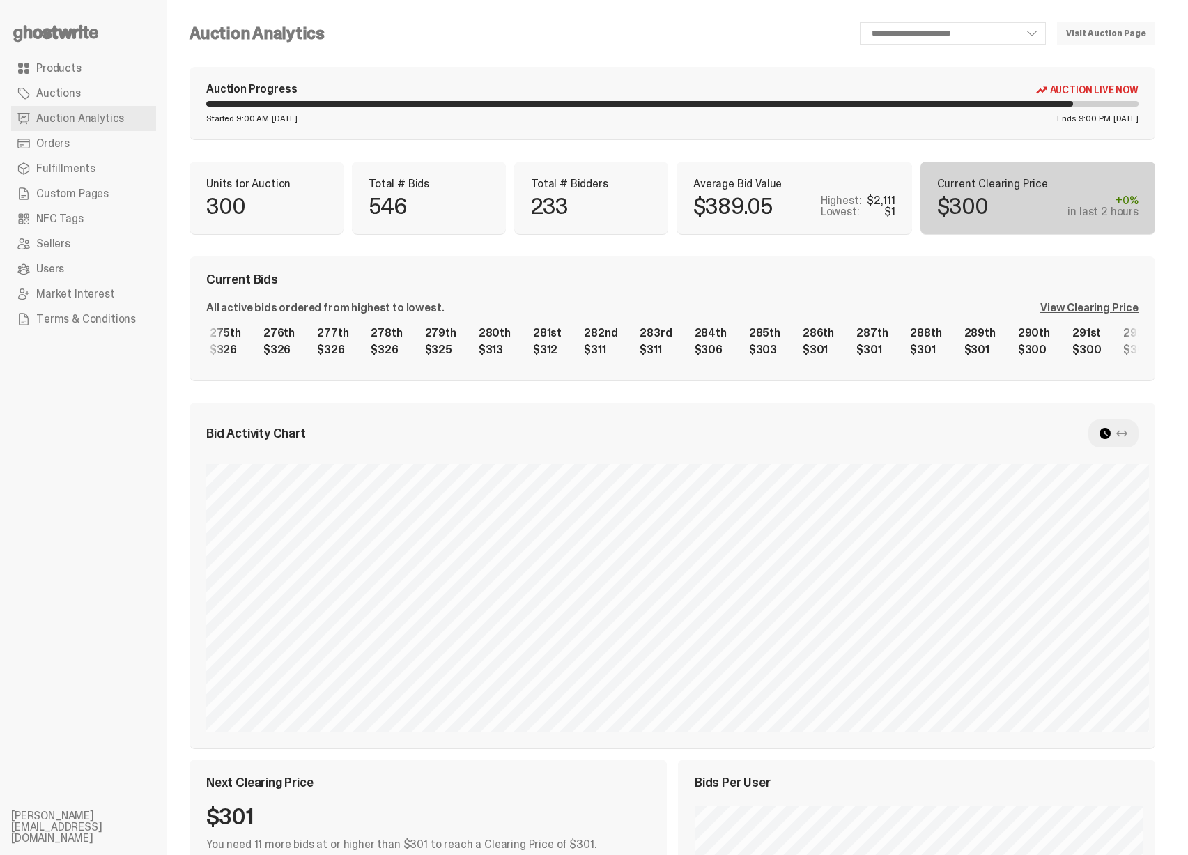
click at [655, 349] on div "1st $2,111 2nd $2,000 3rd $1,777 4th $1,577 5th $1,140 6th $1,140 7th $1,002 8t…" at bounding box center [672, 341] width 933 height 45
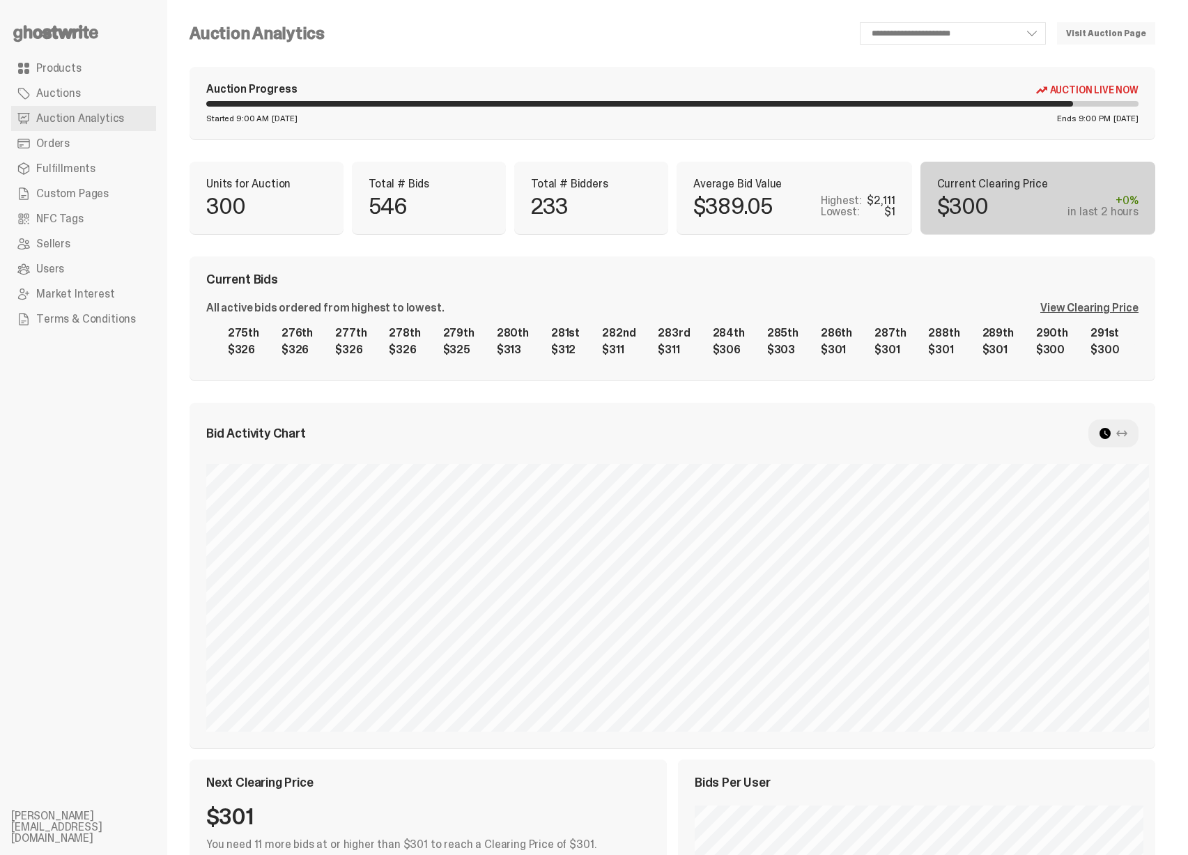
click at [413, 342] on div "1st $2,111 2nd $2,000 3rd $1,777 4th $1,577 5th $1,140 6th $1,140 7th $1,002 8t…" at bounding box center [672, 341] width 933 height 45
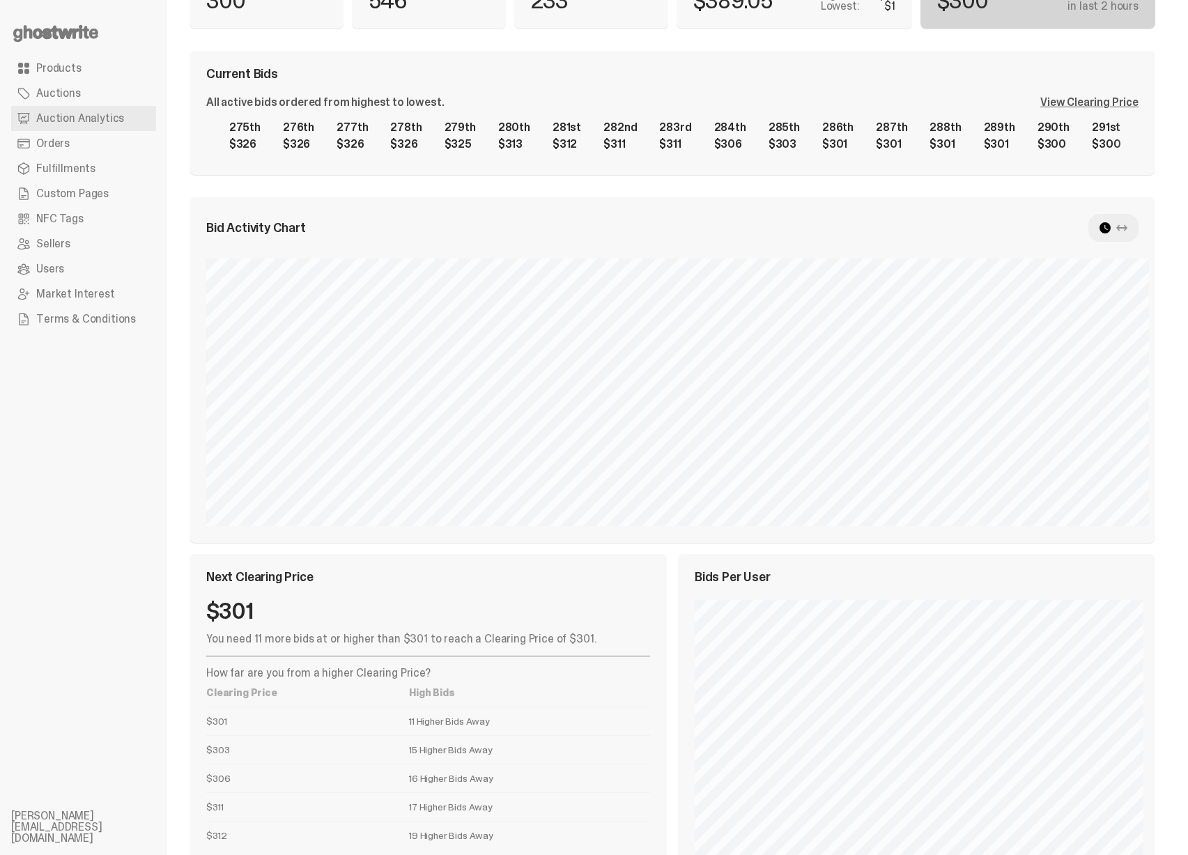
scroll to position [0, 0]
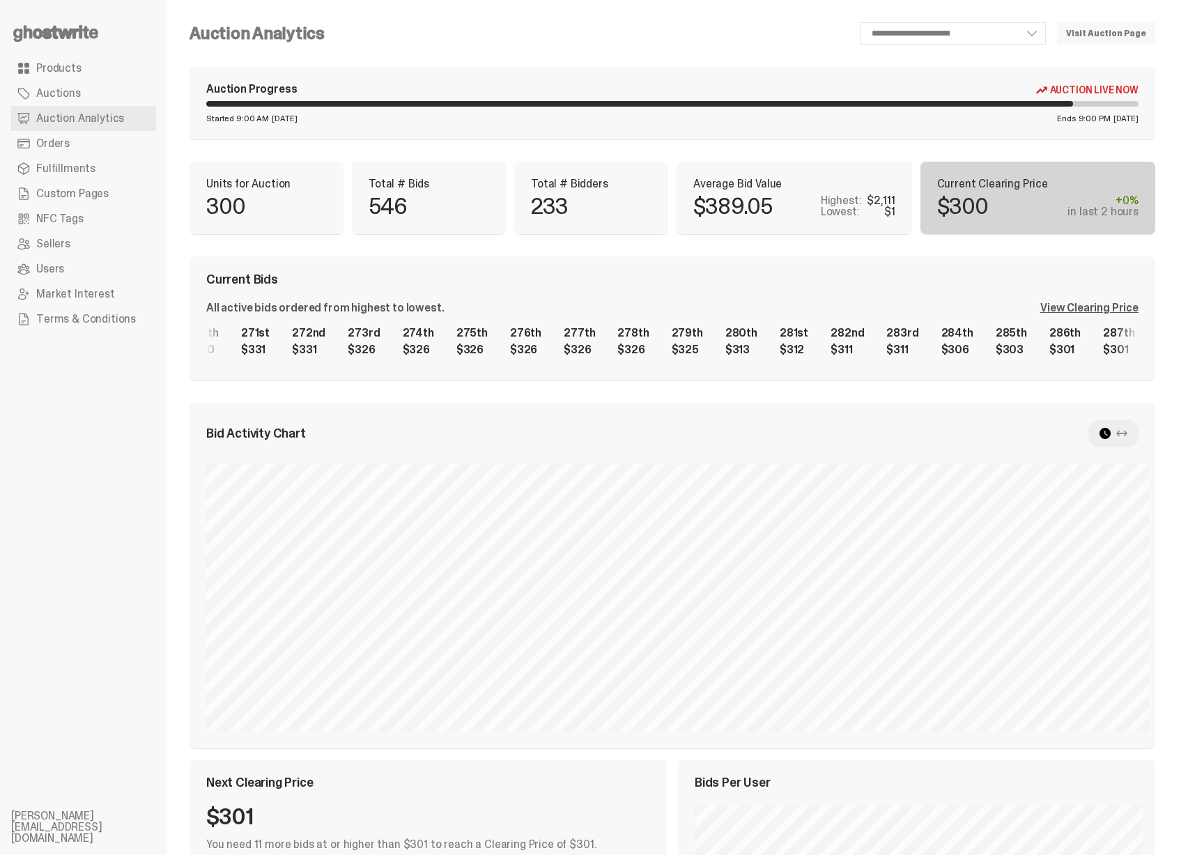
click at [588, 327] on div "1st $2,111 2nd $2,000 3rd $1,777 4th $1,577 5th $1,140 6th $1,140 7th $1,002 8t…" at bounding box center [672, 341] width 933 height 45
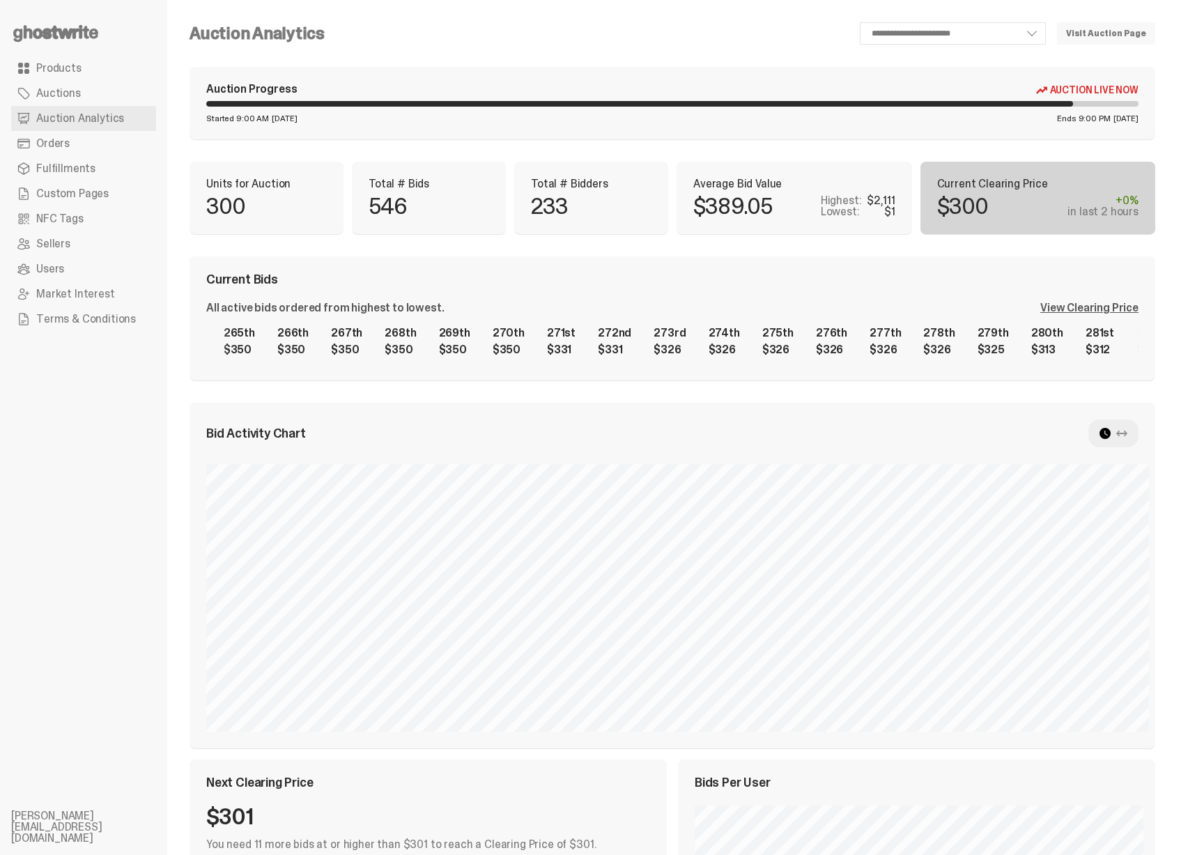
click at [637, 332] on div "1st $2,111 2nd $2,000 3rd $1,777 4th $1,577 5th $1,140 6th $1,140 7th $1,002 8t…" at bounding box center [672, 341] width 933 height 45
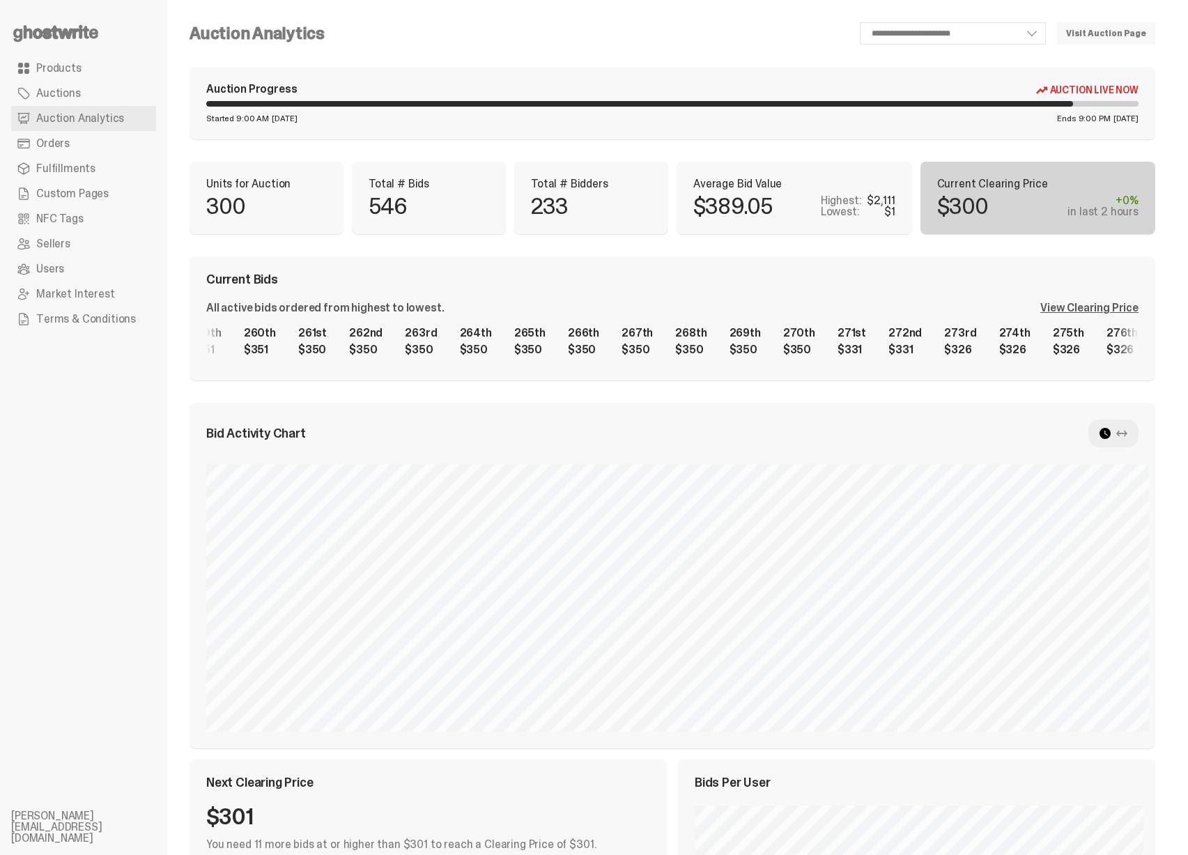
scroll to position [0, 13567]
click at [675, 329] on div "1st $2,111 2nd $2,000 3rd $1,777 4th $1,577 5th $1,140 6th $1,140 7th $1,002 8t…" at bounding box center [672, 341] width 933 height 45
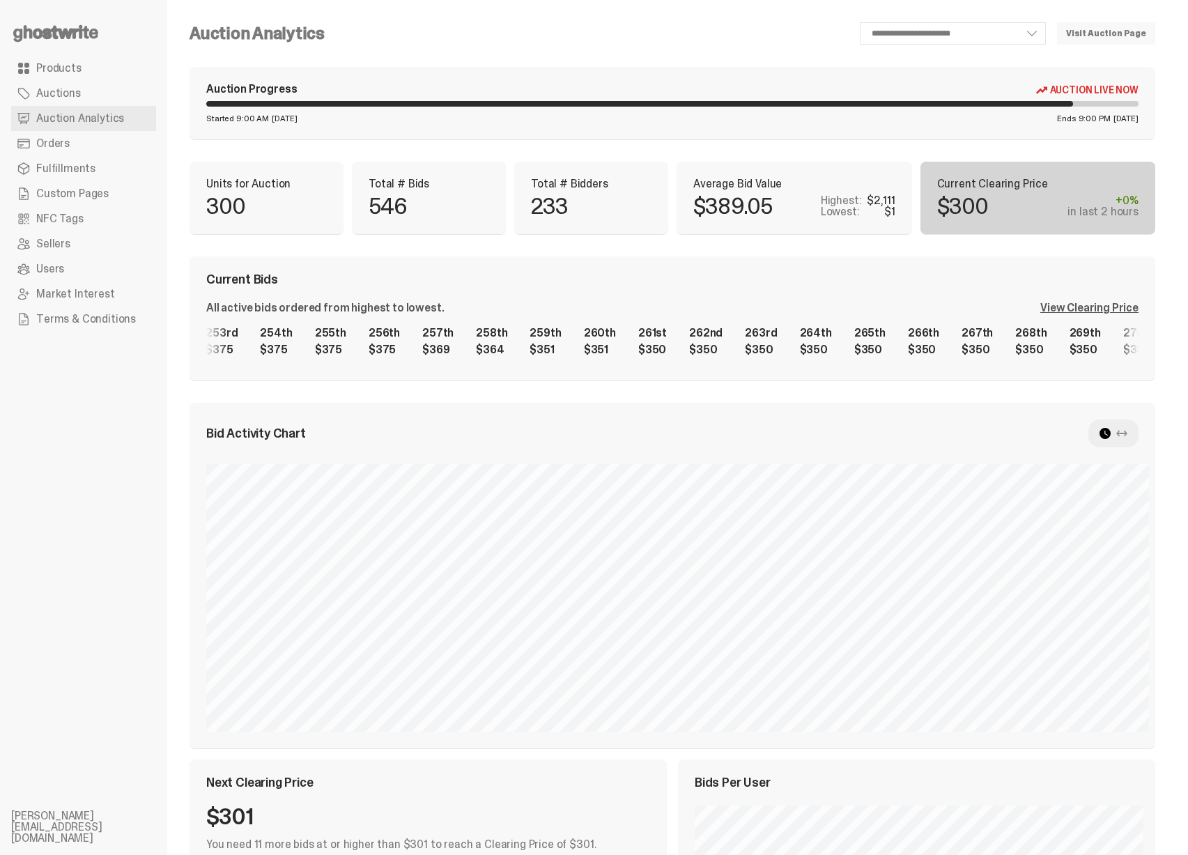
click at [613, 330] on div "1st $2,111 2nd $2,000 3rd $1,777 4th $1,577 5th $1,140 6th $1,140 7th $1,002 8t…" at bounding box center [672, 341] width 933 height 45
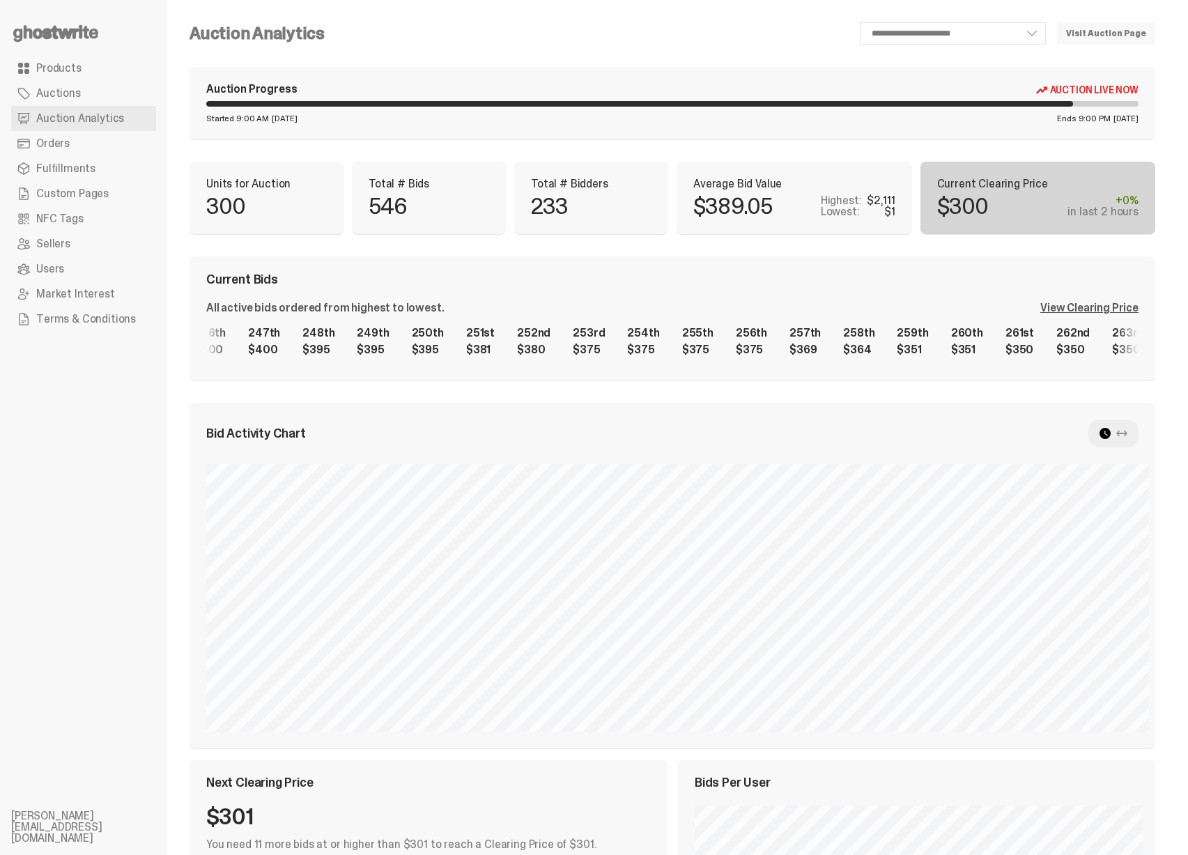
click at [670, 328] on div "1st $2,111 2nd $2,000 3rd $1,777 4th $1,577 5th $1,140 6th $1,140 7th $1,002 8t…" at bounding box center [672, 341] width 933 height 45
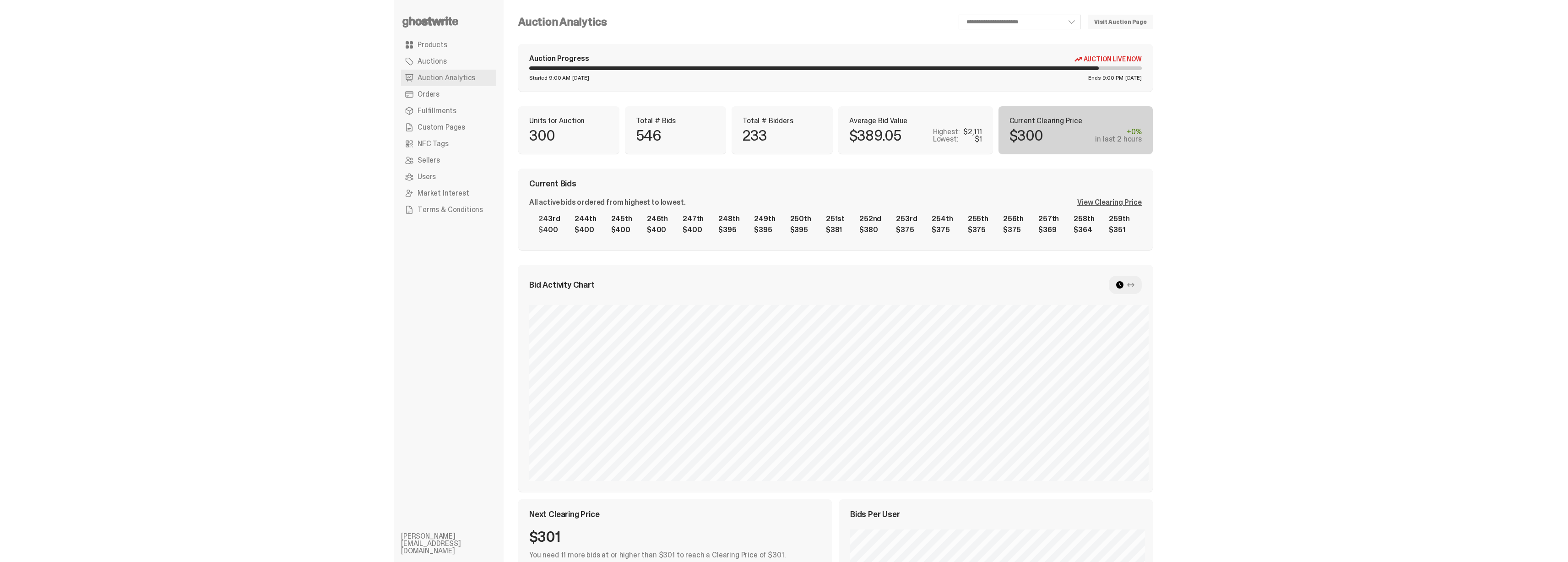
scroll to position [0, 8340]
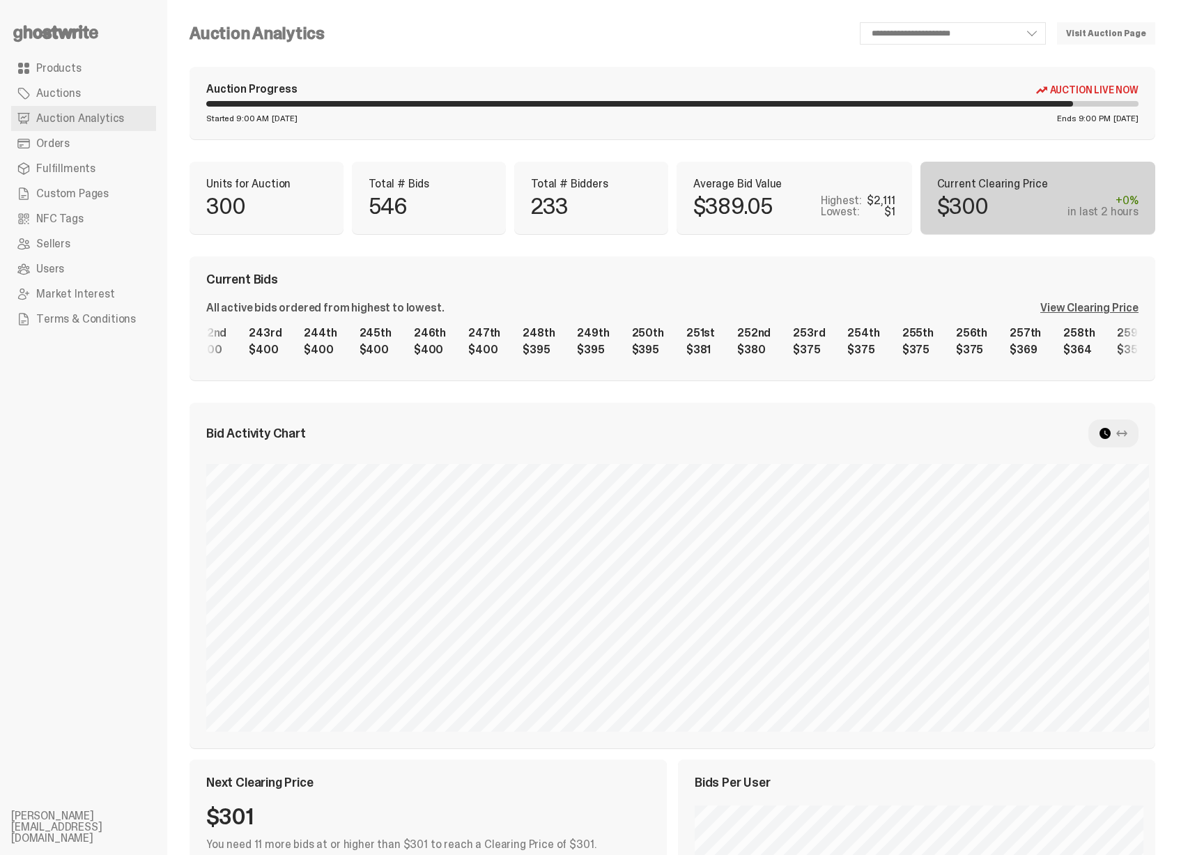
click at [540, 349] on div "1st $2,111 2nd $2,000 3rd $1,777 4th $1,577 5th $1,140 6th $1,140 7th $1,002 8t…" at bounding box center [672, 341] width 933 height 45
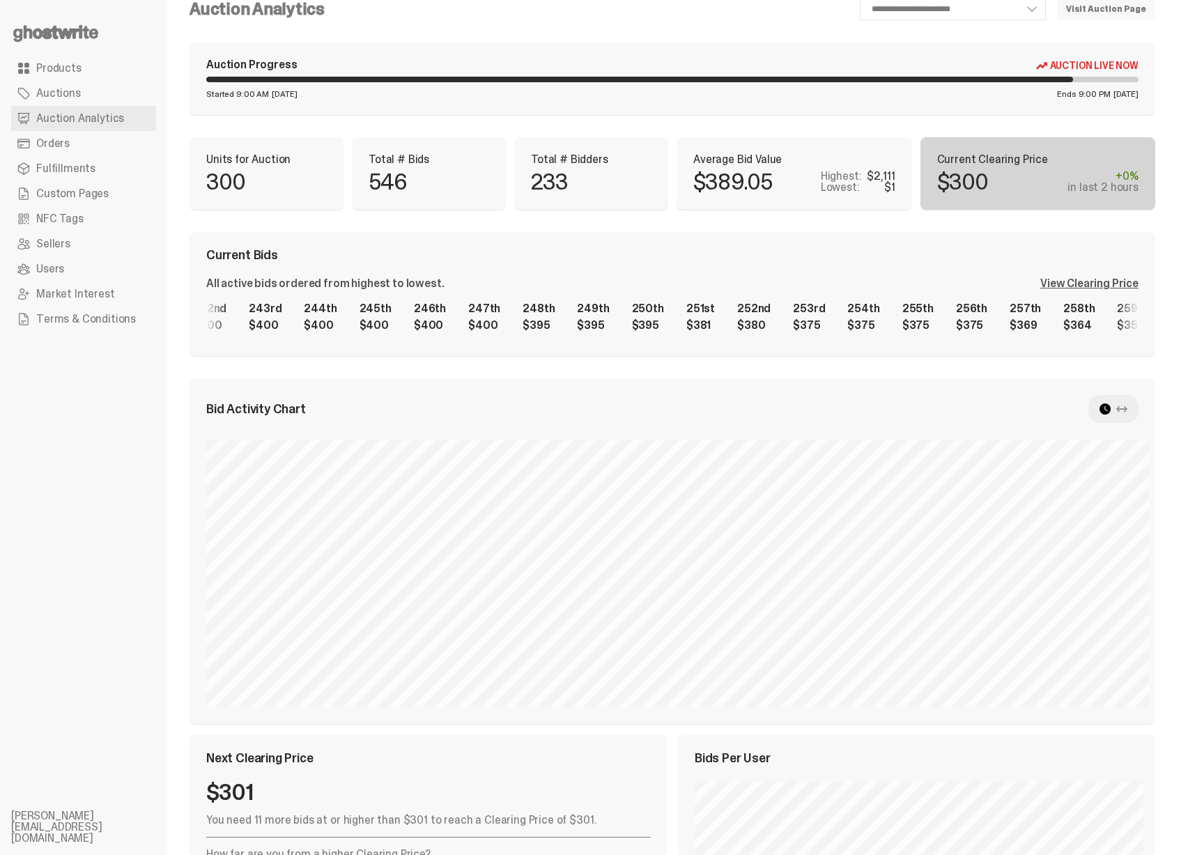
scroll to position [0, 0]
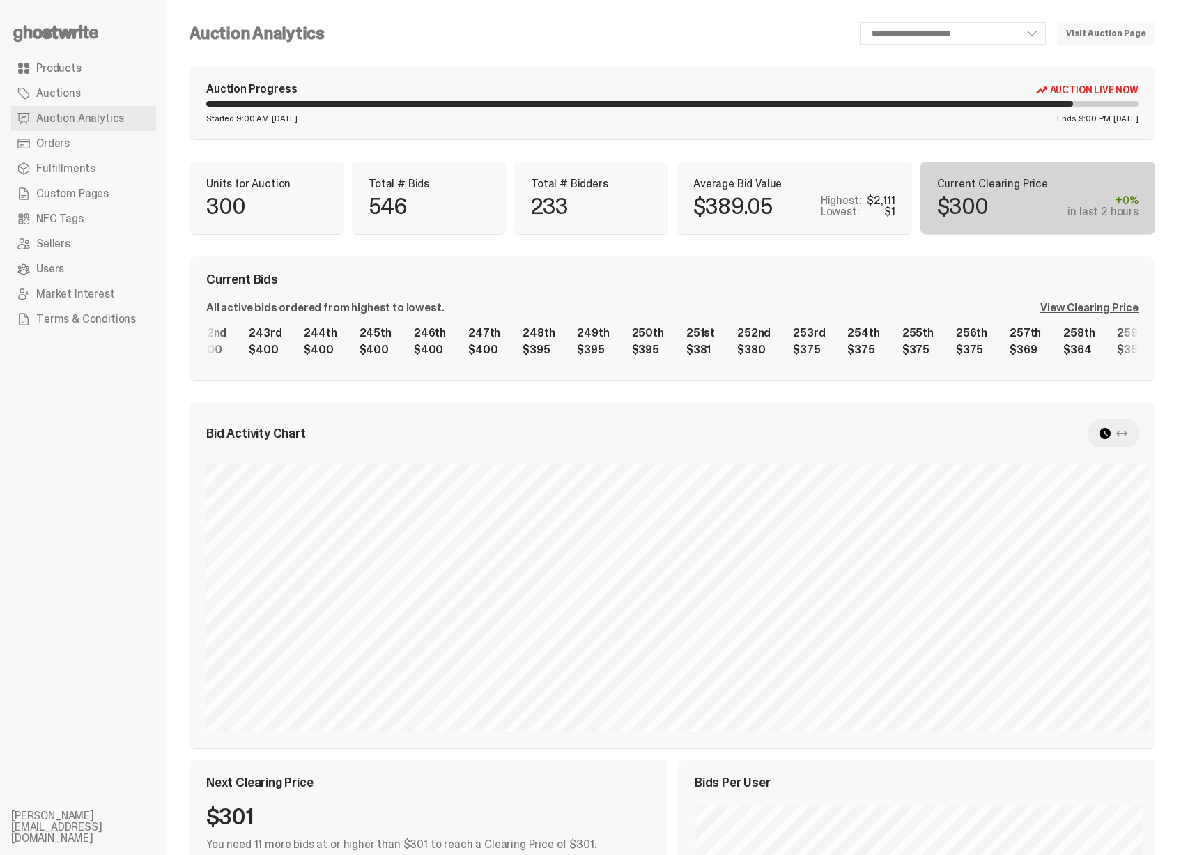
click at [1096, 309] on div "View Clearing Price" at bounding box center [1090, 308] width 98 height 11
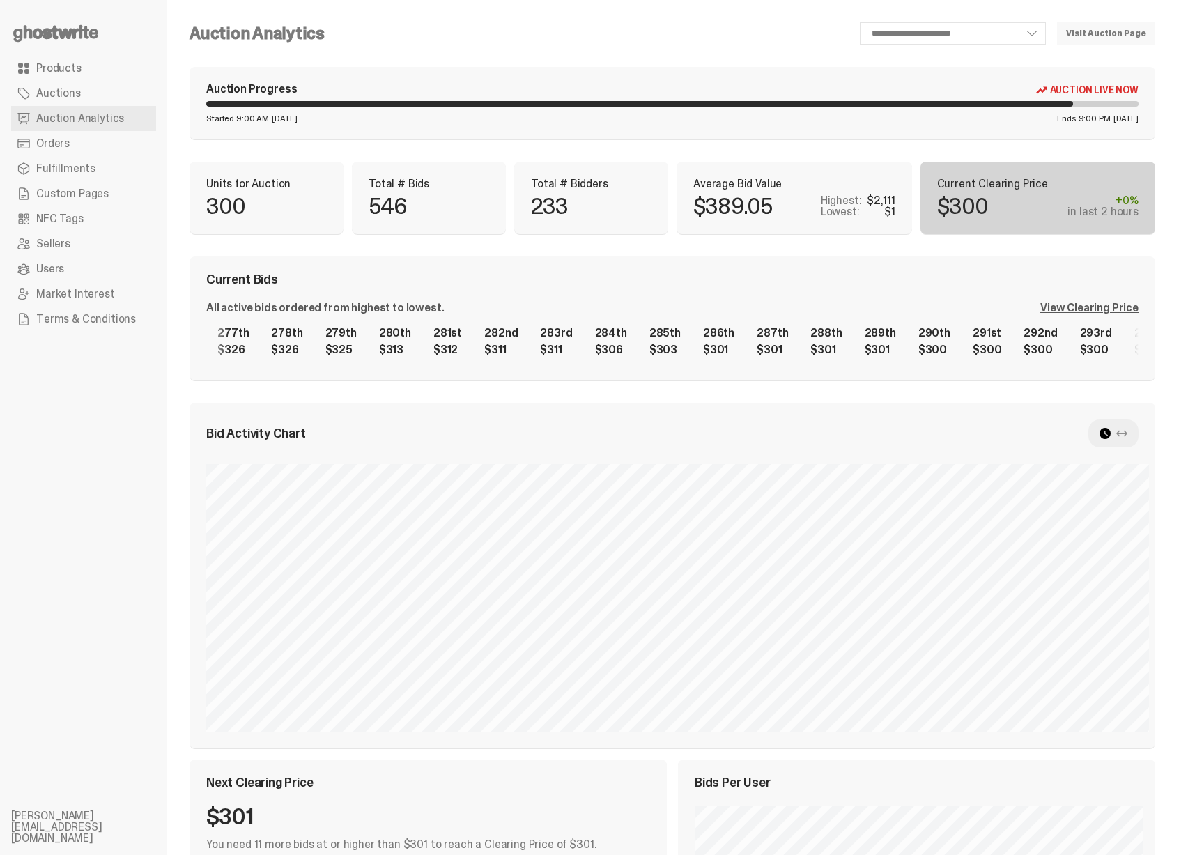
scroll to position [0, 14559]
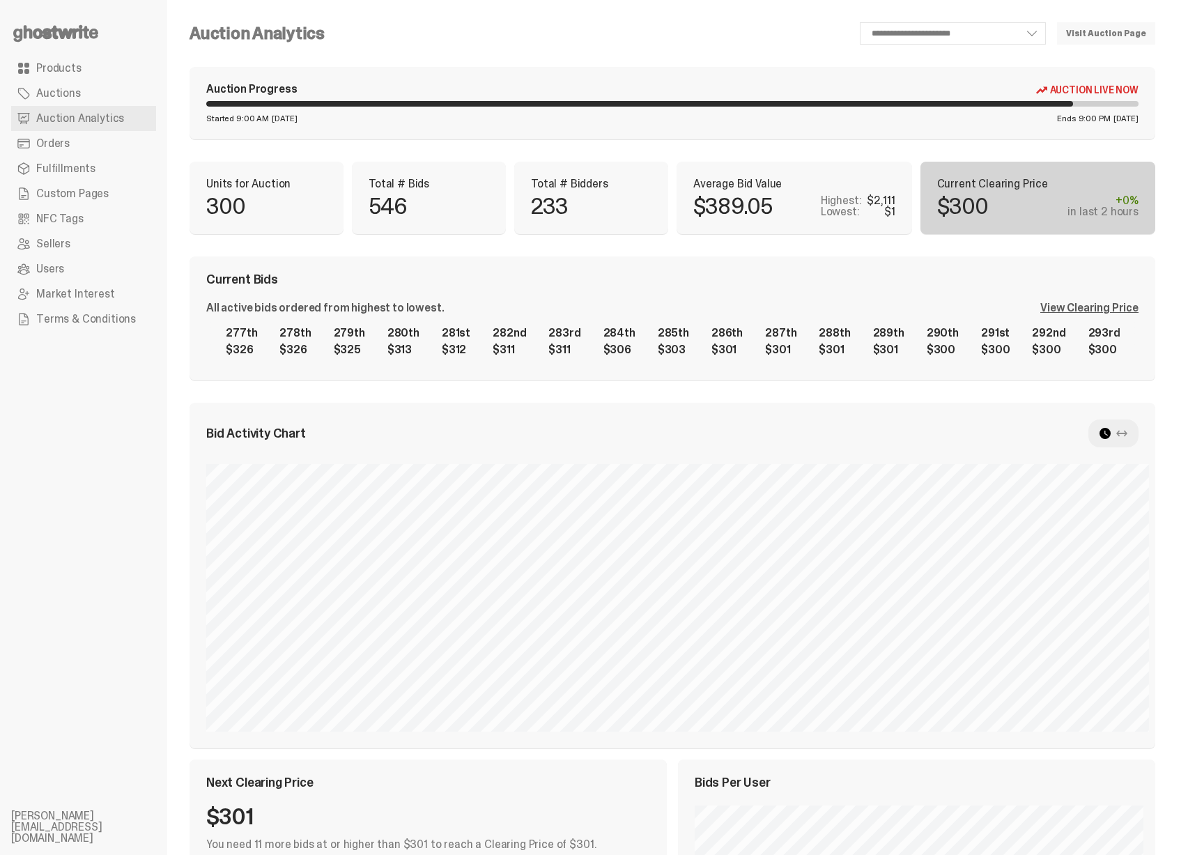
click at [521, 346] on div "1st $2,111 2nd $2,000 3rd $1,777 4th $1,577 5th $1,140 6th $1,140 7th $1,002 8t…" at bounding box center [672, 341] width 933 height 45
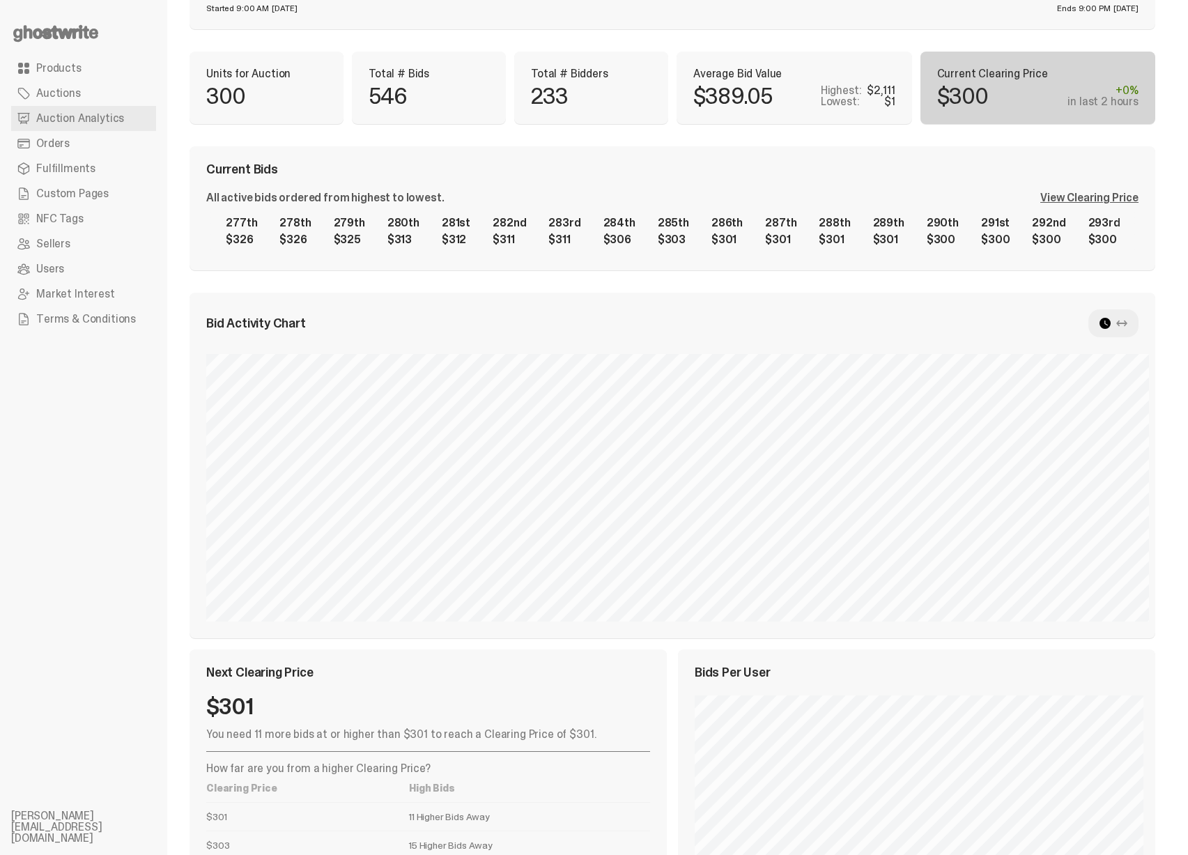
scroll to position [257, 0]
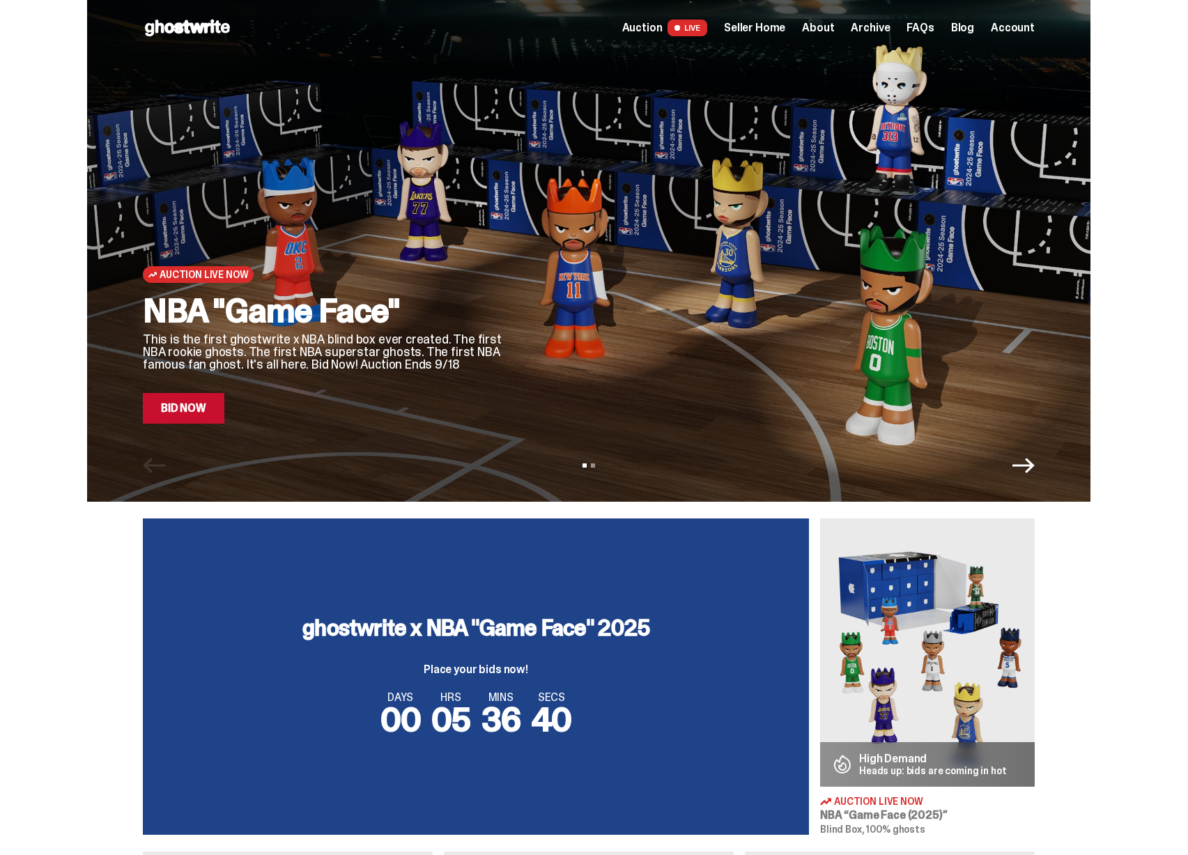
click at [767, 31] on span "Seller Home" at bounding box center [754, 27] width 61 height 11
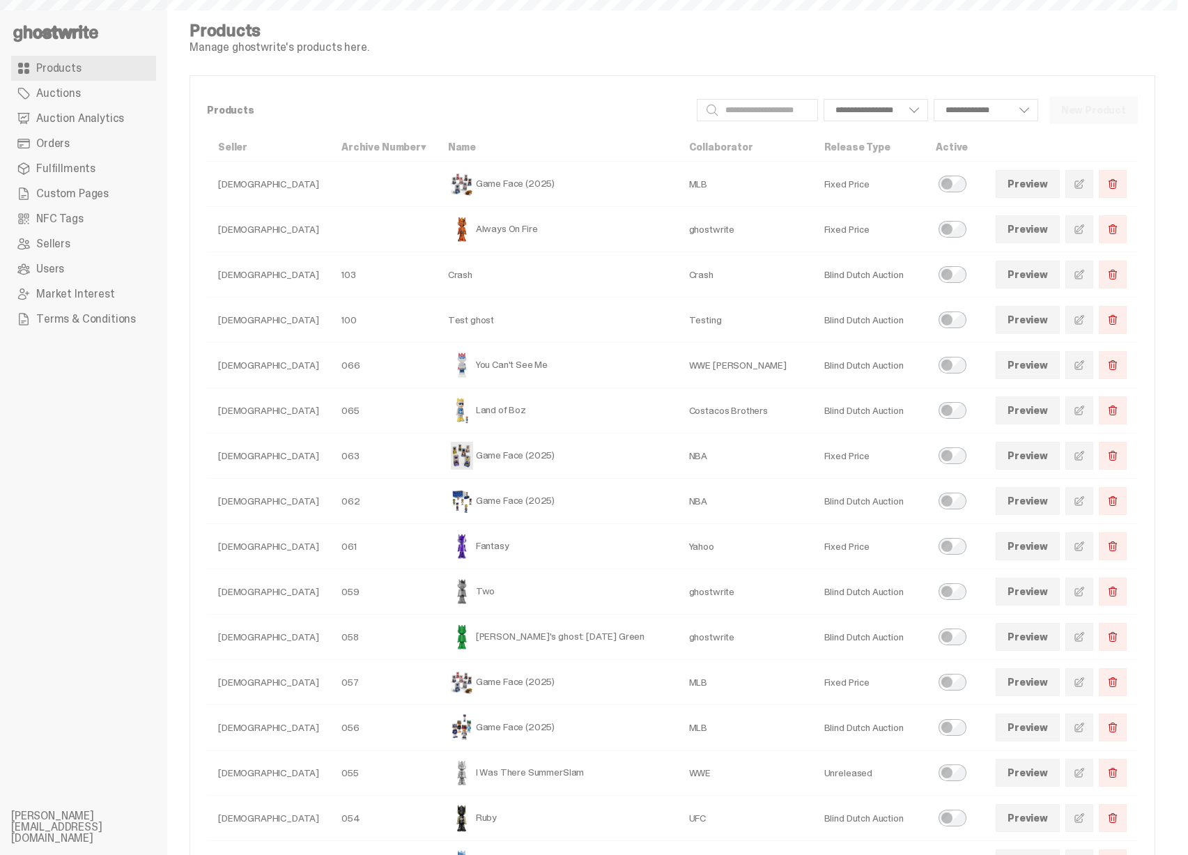
click at [112, 122] on span "Auction Analytics" at bounding box center [80, 118] width 88 height 11
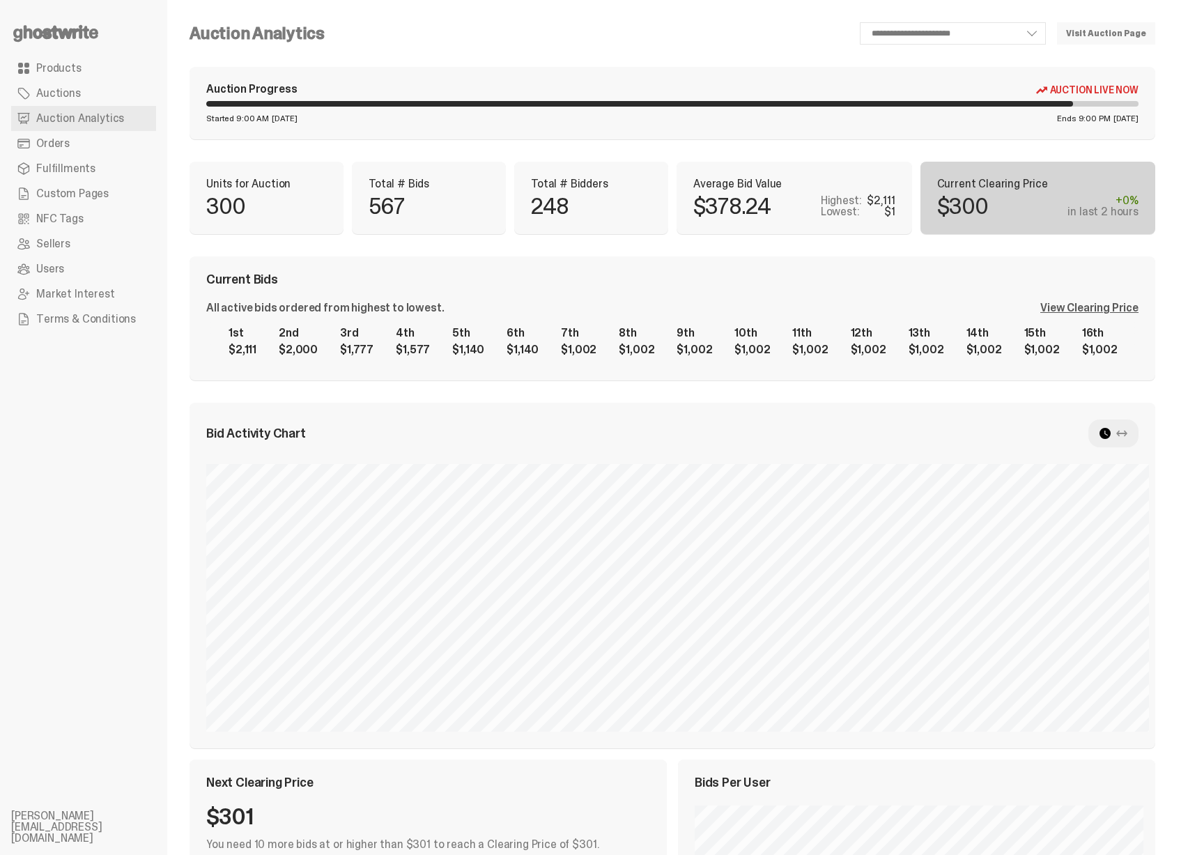
click at [1074, 306] on div "View Clearing Price" at bounding box center [1090, 308] width 98 height 11
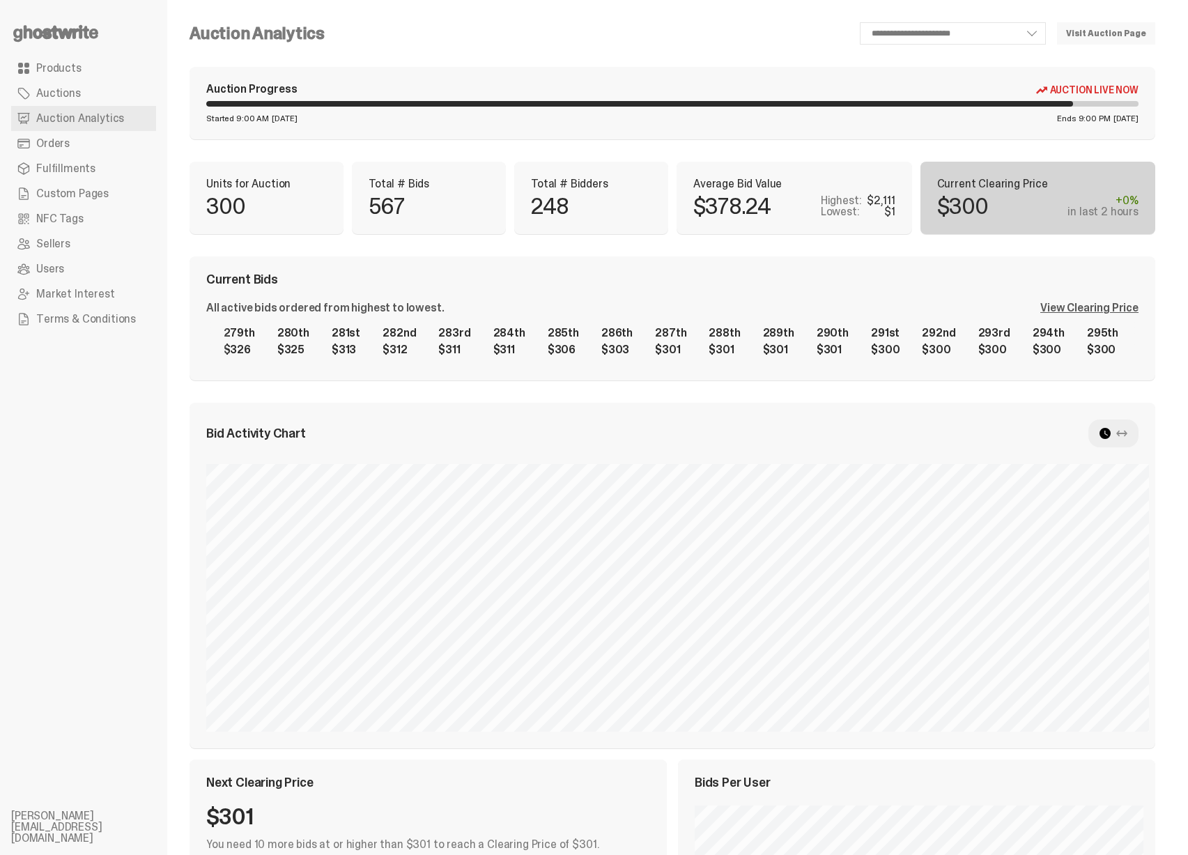
scroll to position [0, 14620]
click at [788, 347] on div "1st $2,111 2nd $2,000 3rd $1,777 4th $1,577 5th $1,140 6th $1,140 7th $1,002 8t…" at bounding box center [672, 341] width 933 height 45
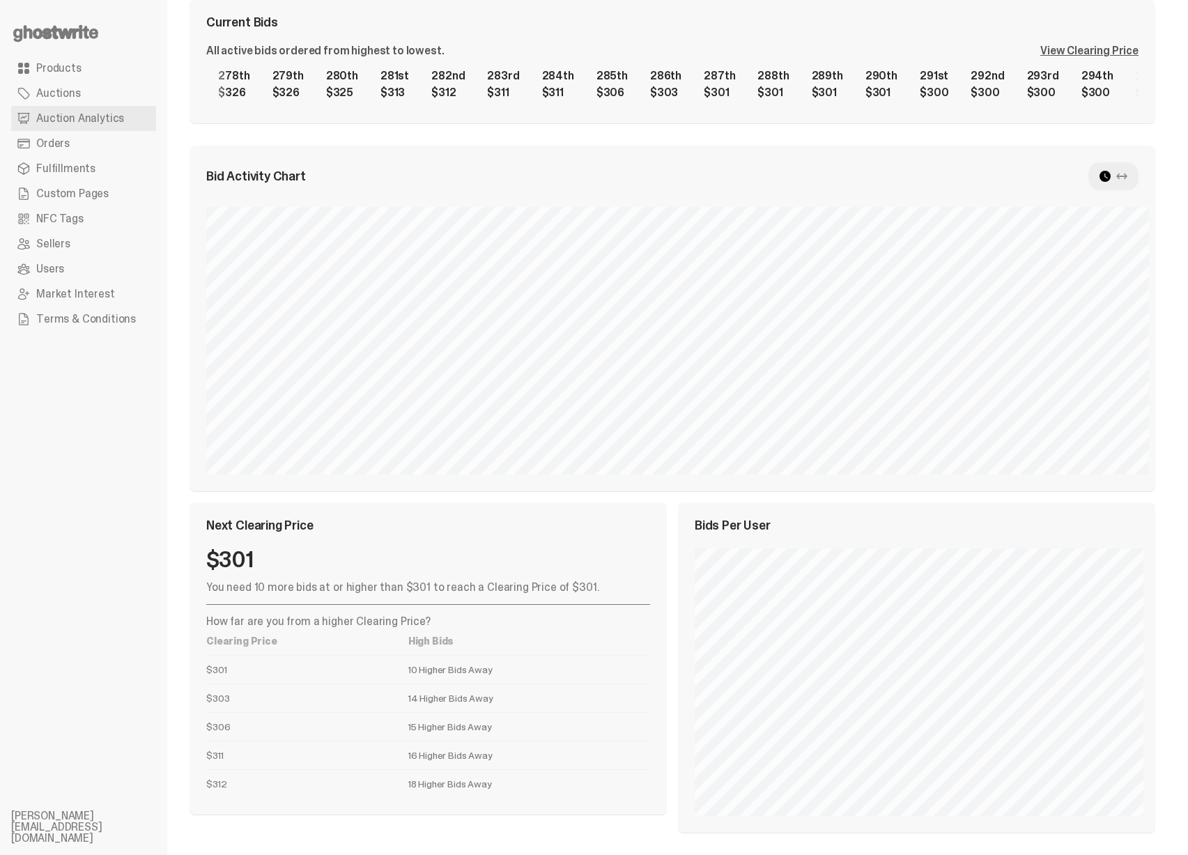
scroll to position [0, 0]
